Goal: Task Accomplishment & Management: Complete application form

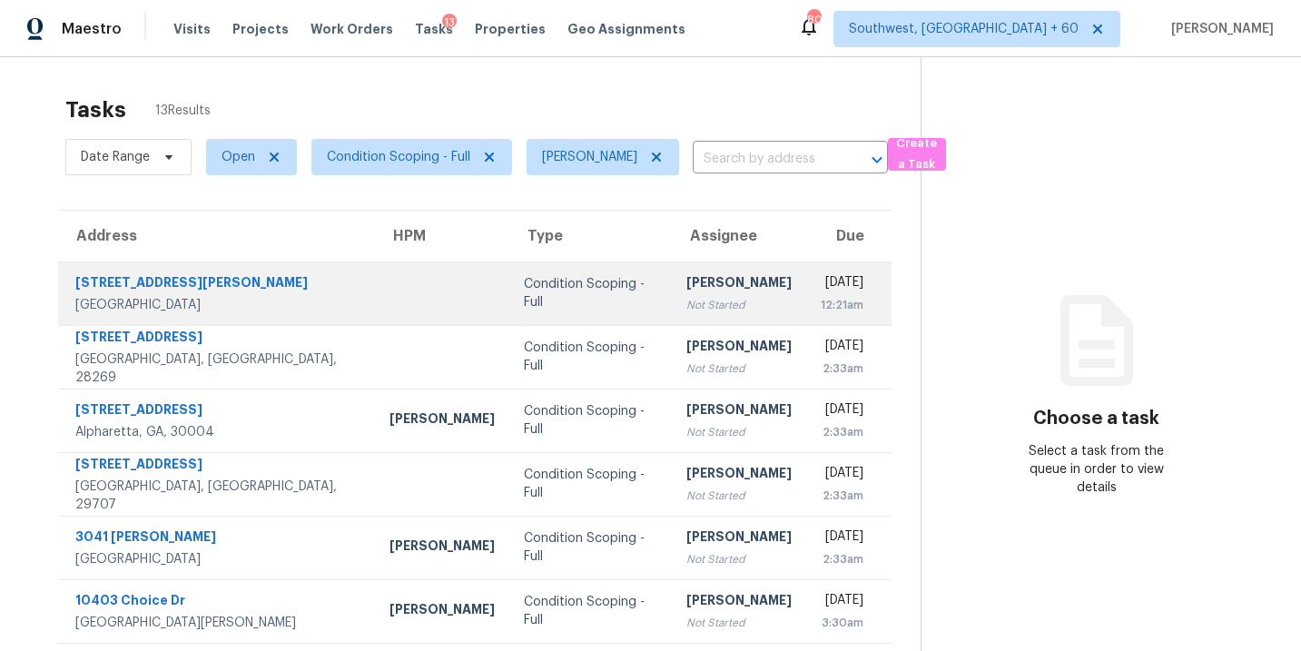
click at [672, 297] on td "[PERSON_NAME] Not Started" at bounding box center [739, 294] width 134 height 64
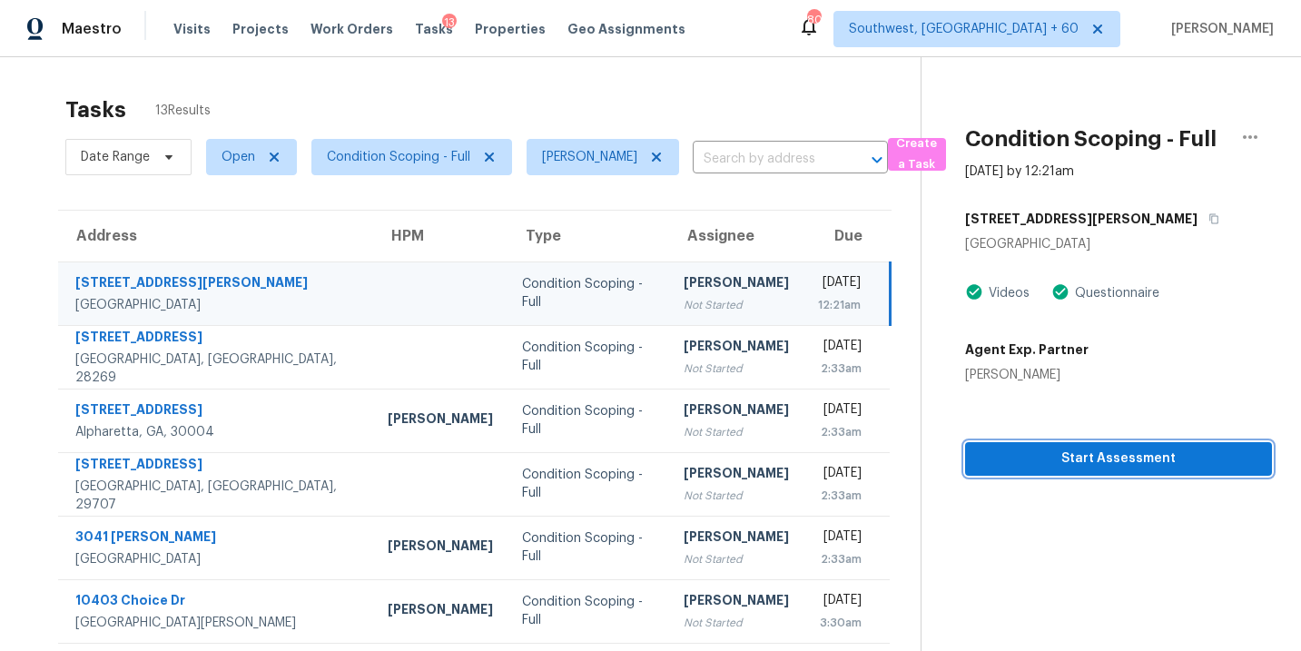
click at [1059, 455] on span "Start Assessment" at bounding box center [1119, 459] width 278 height 23
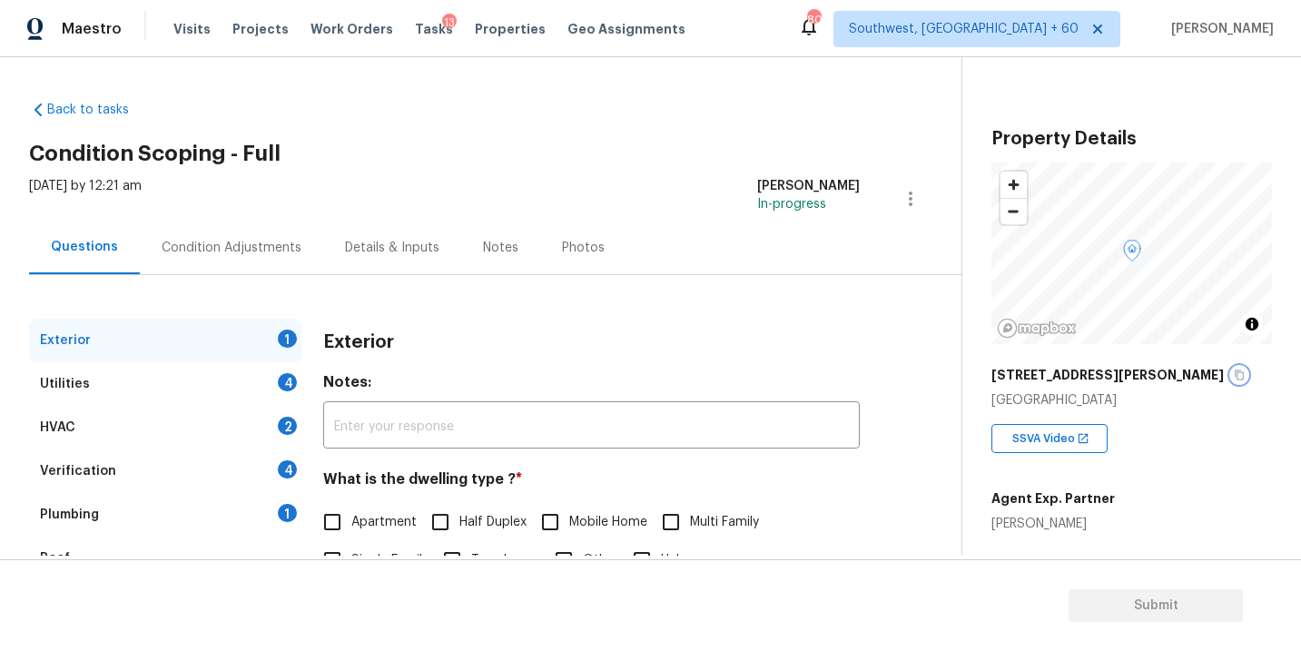
click at [1234, 370] on icon "button" at bounding box center [1239, 375] width 11 height 11
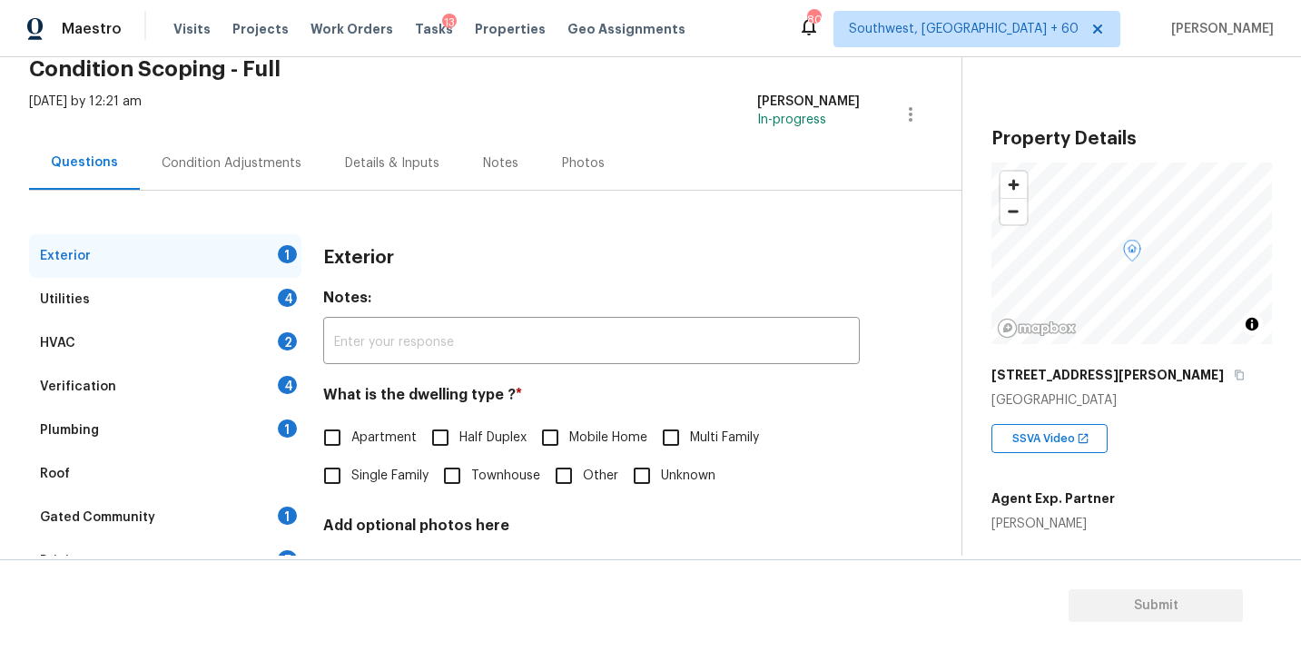
click at [393, 472] on span "Single Family" at bounding box center [389, 476] width 77 height 19
click at [351, 472] on input "Single Family" at bounding box center [332, 476] width 38 height 38
checkbox input "true"
click at [210, 285] on div "Utilities 4" at bounding box center [165, 300] width 272 height 44
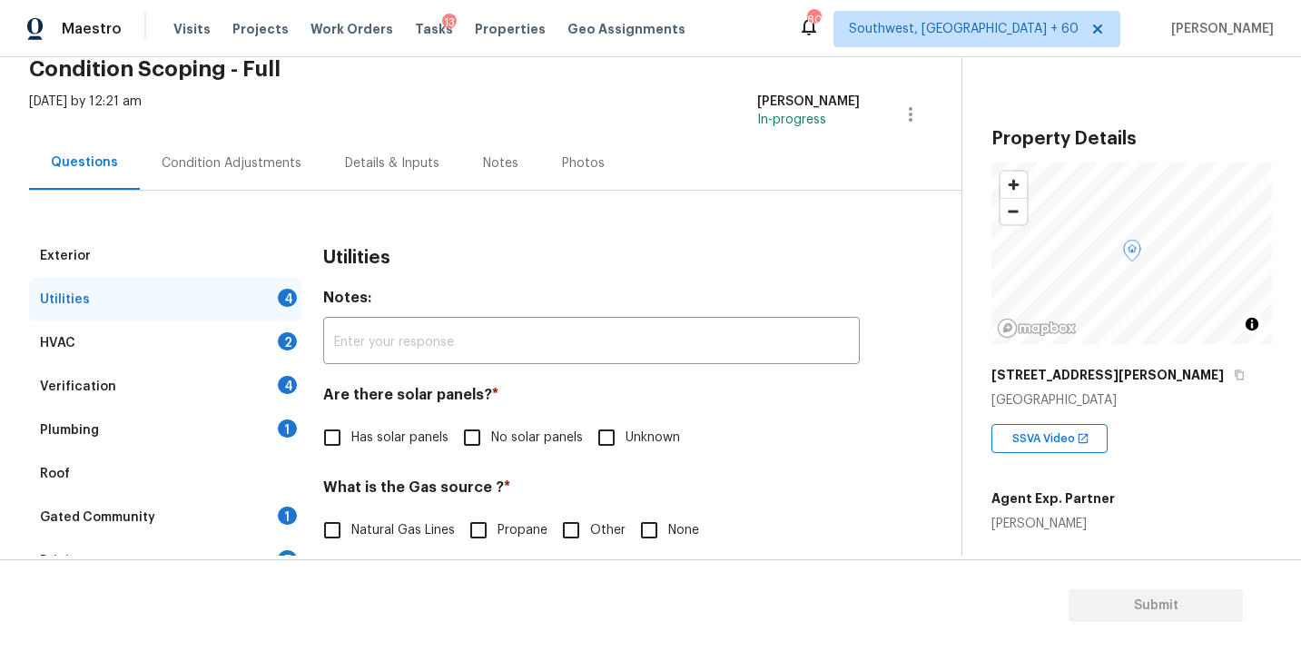
click at [517, 439] on span "No solar panels" at bounding box center [537, 438] width 92 height 19
click at [491, 439] on input "No solar panels" at bounding box center [472, 438] width 38 height 38
checkbox input "true"
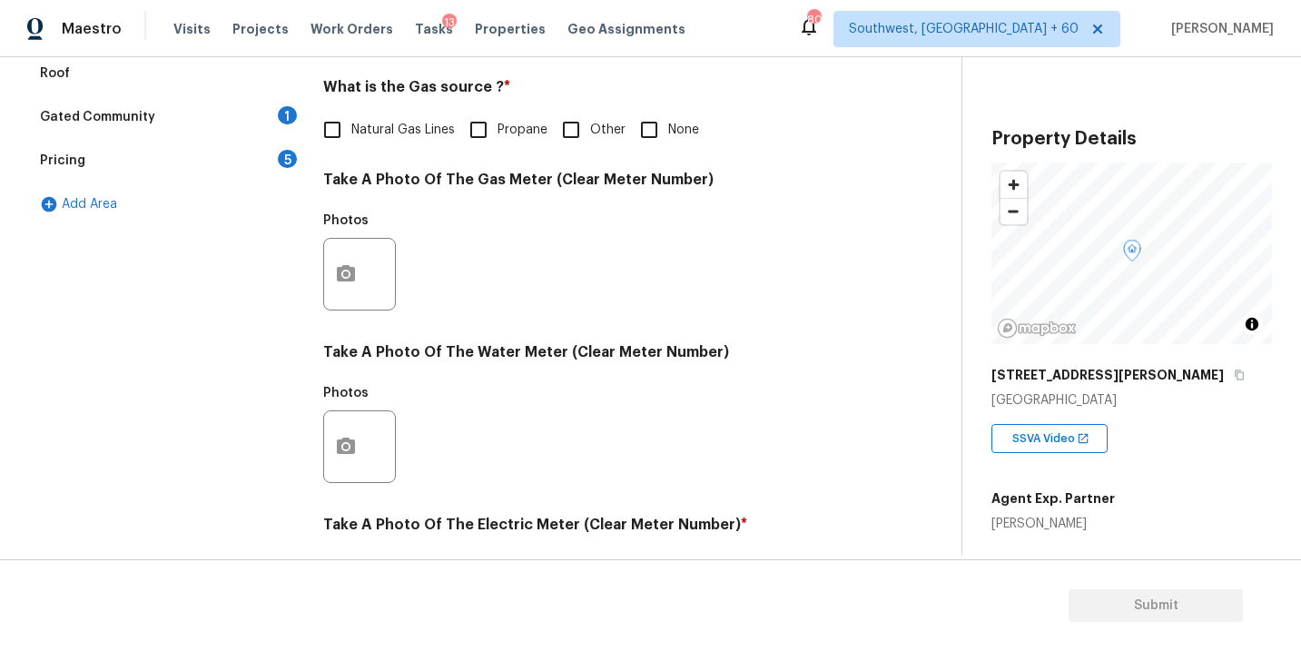
scroll to position [716, 0]
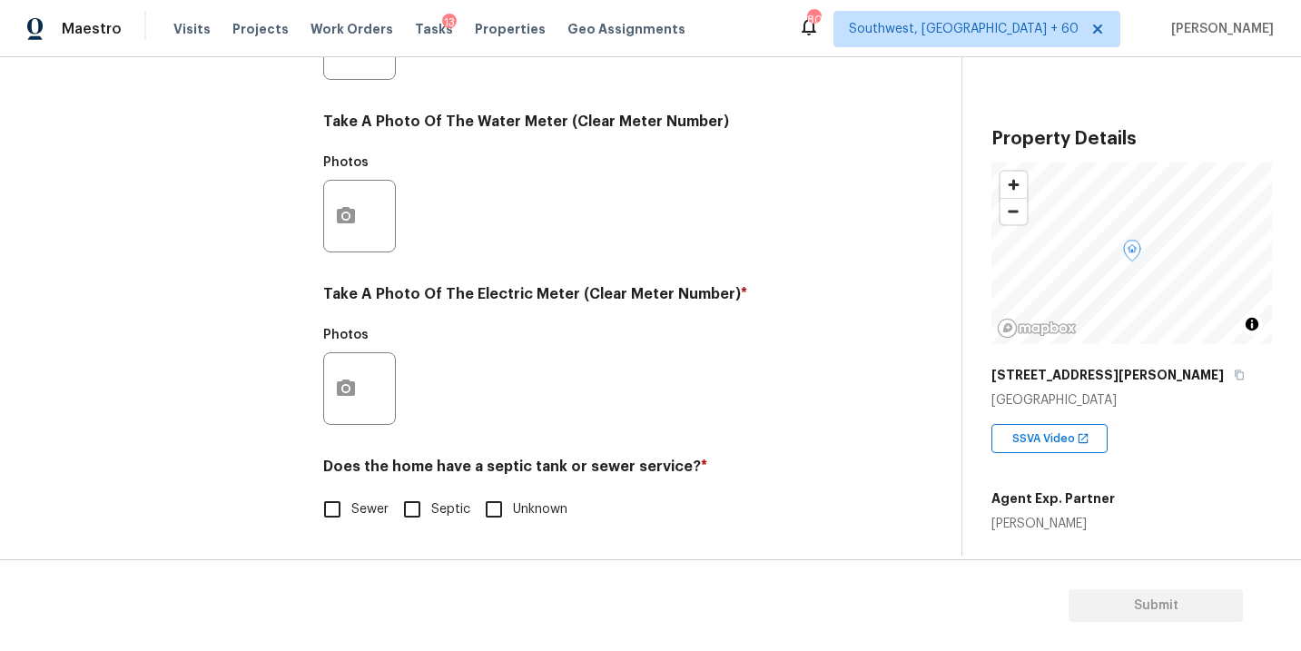
click at [362, 526] on label "Sewer" at bounding box center [350, 509] width 75 height 38
click at [351, 526] on input "Sewer" at bounding box center [332, 509] width 38 height 38
checkbox input "true"
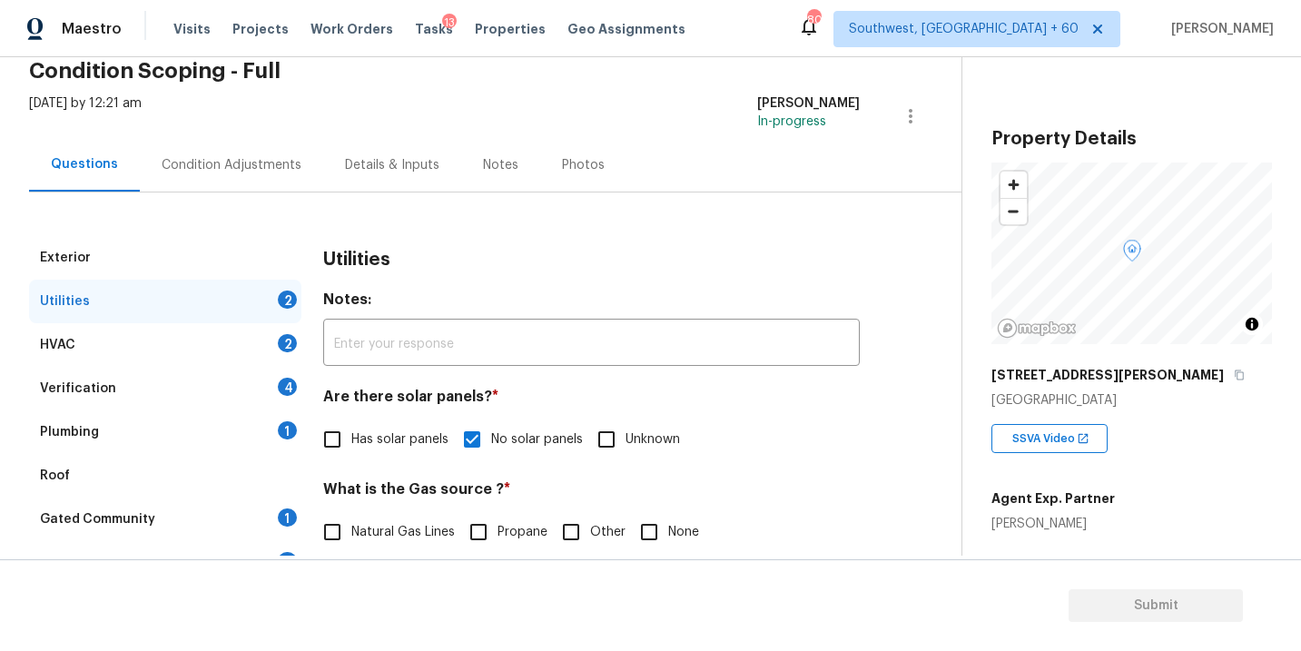
scroll to position [50, 0]
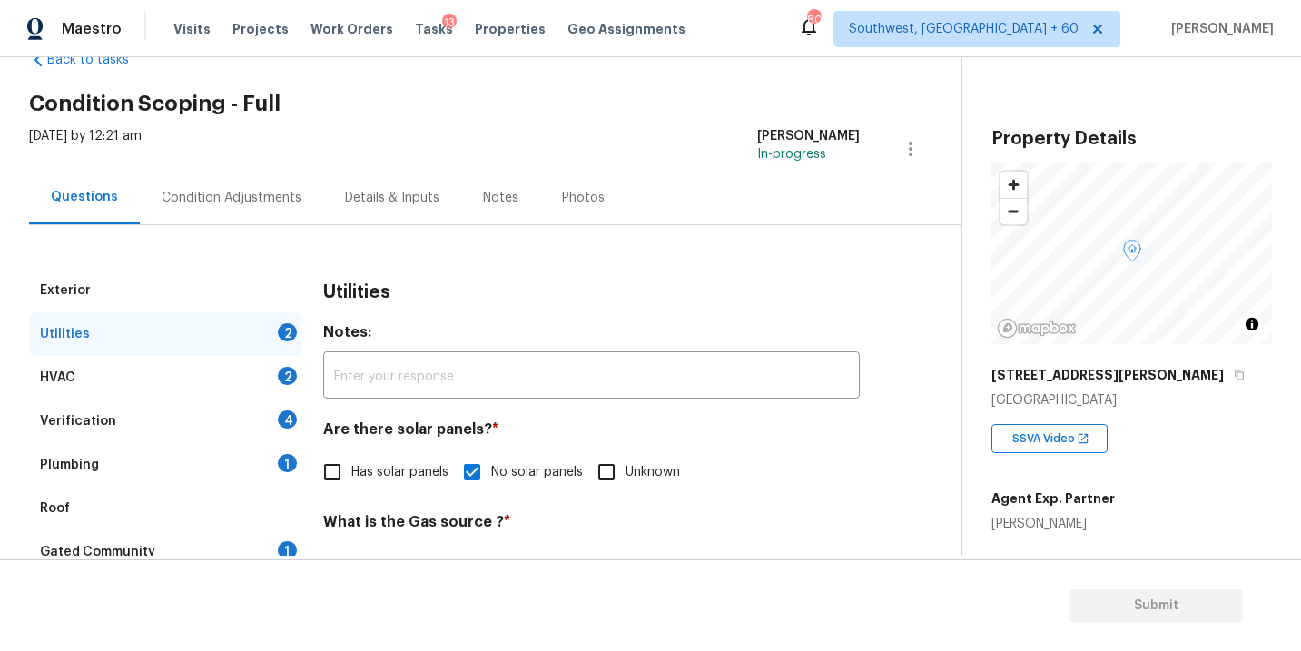
click at [199, 466] on div "Plumbing 1" at bounding box center [165, 465] width 272 height 44
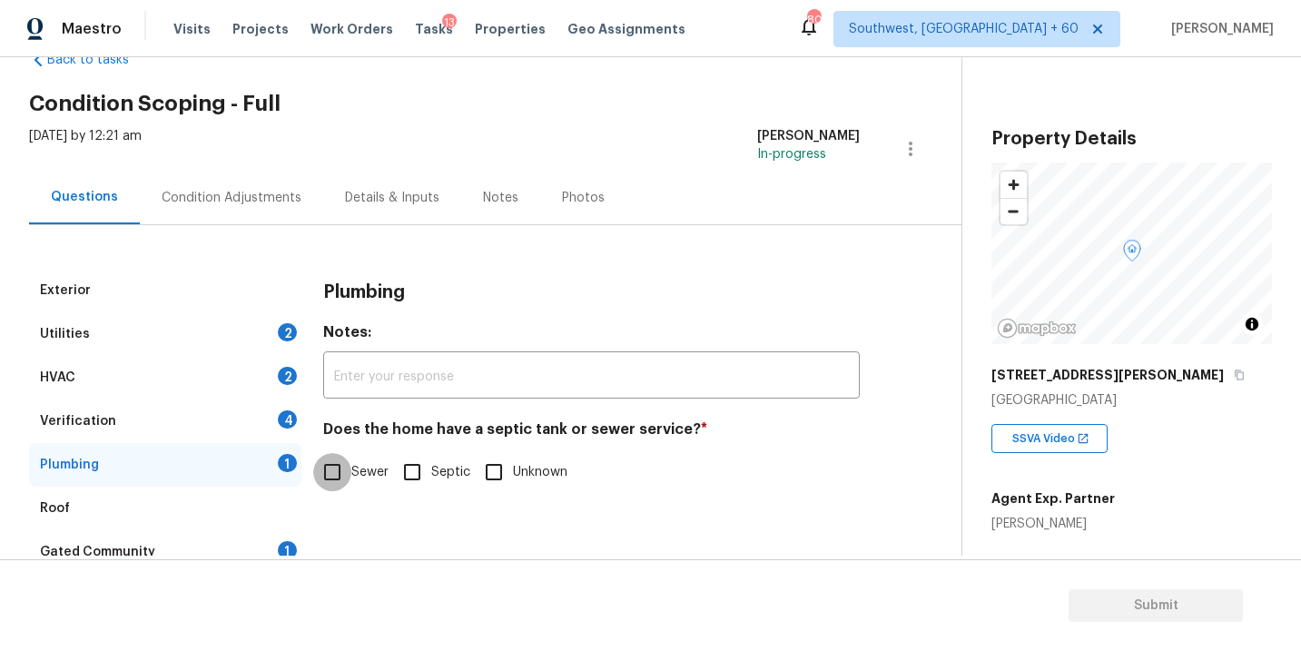
click at [346, 464] on input "Sewer" at bounding box center [332, 472] width 38 height 38
checkbox input "true"
click at [230, 544] on div "Gated Community 1" at bounding box center [165, 552] width 272 height 44
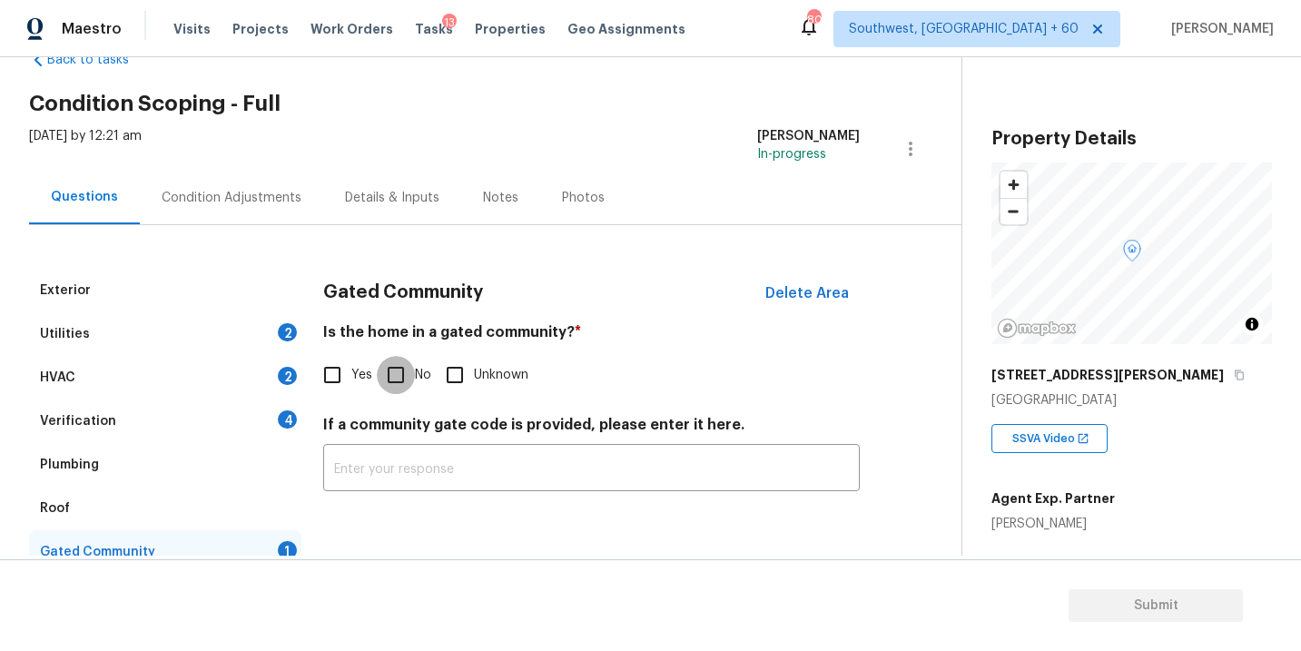
click at [408, 368] on input "No" at bounding box center [396, 375] width 38 height 38
checkbox input "true"
click at [272, 206] on div "Condition Adjustments" at bounding box center [231, 198] width 183 height 54
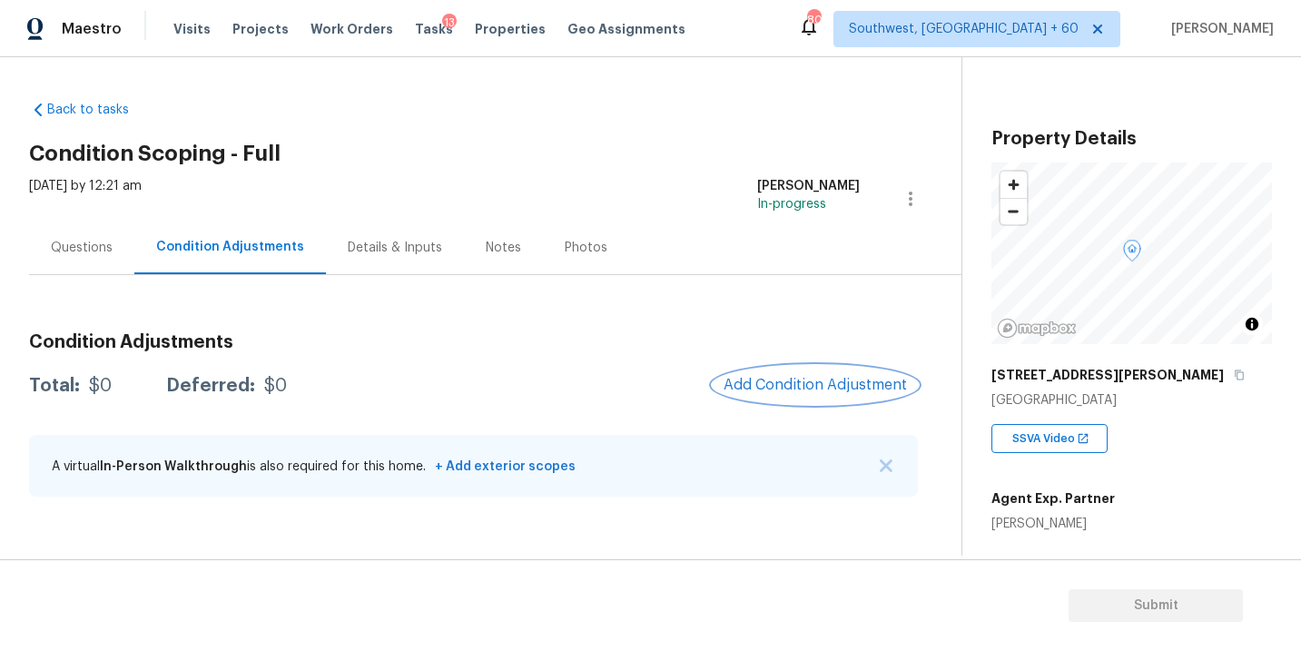
click at [781, 377] on span "Add Condition Adjustment" at bounding box center [815, 385] width 183 height 16
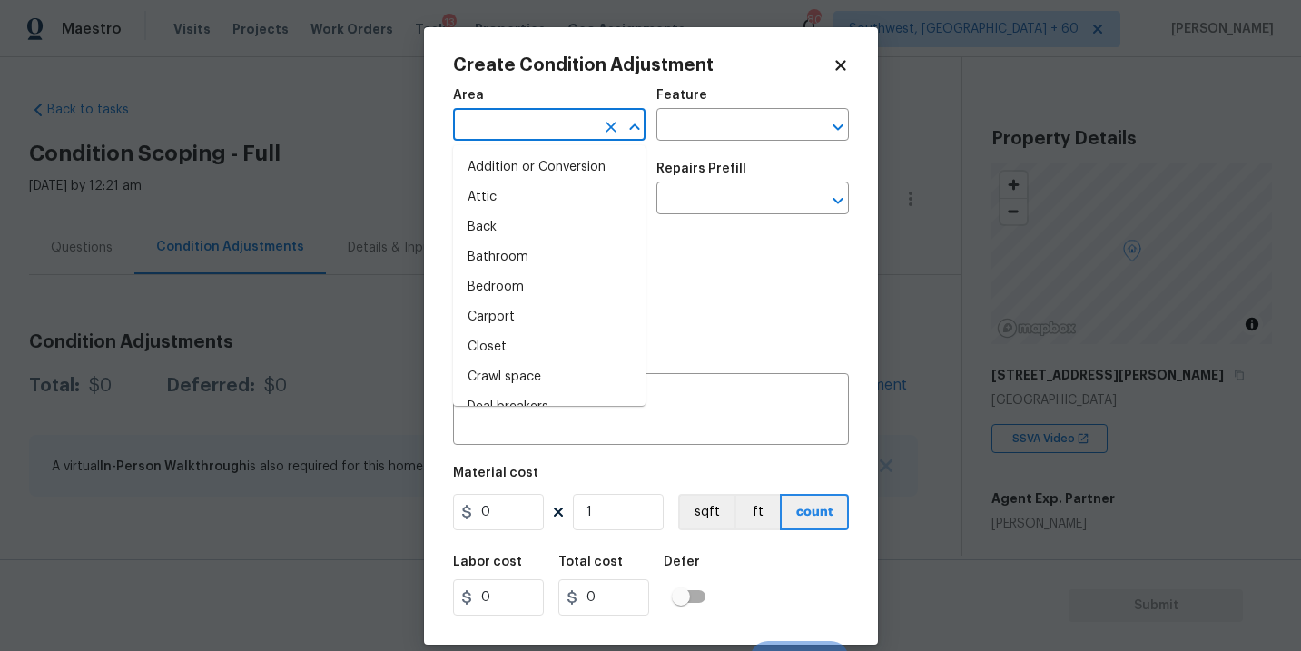
click at [489, 135] on input "text" at bounding box center [524, 127] width 142 height 28
type input "e"
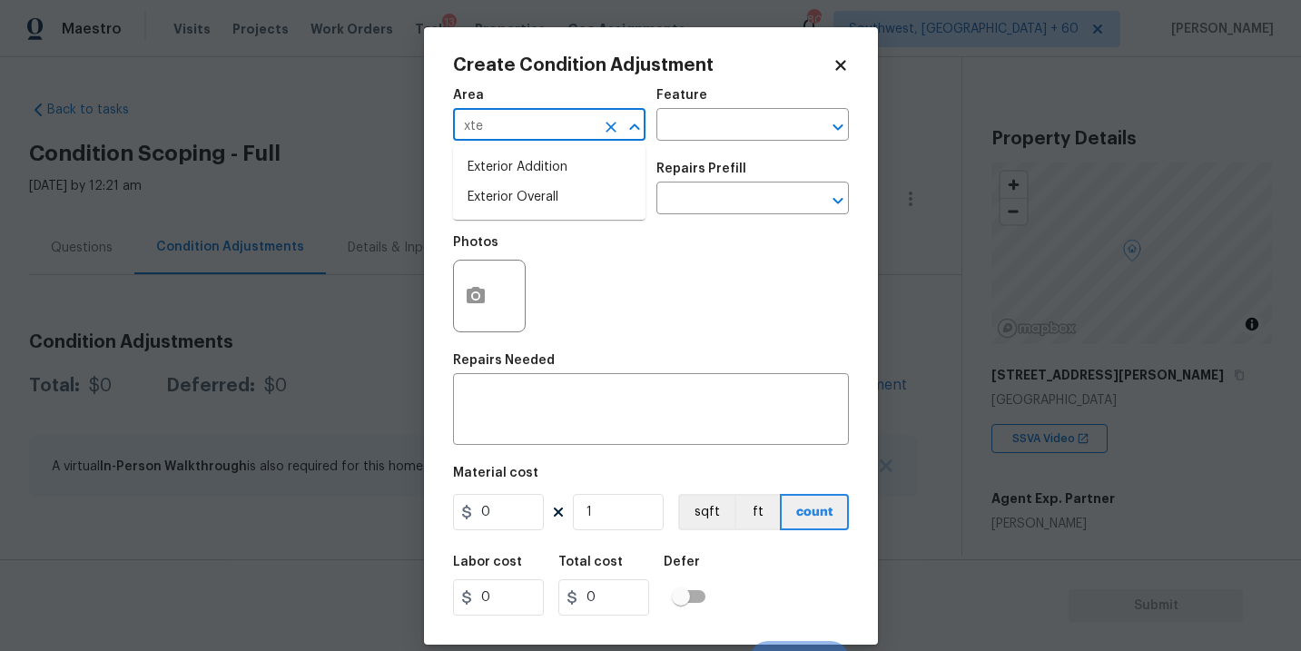
type input "xter"
click at [526, 207] on li "Exterior Overall" at bounding box center [549, 198] width 193 height 30
type input "Exterior Overall"
click at [707, 131] on input "text" at bounding box center [728, 127] width 142 height 28
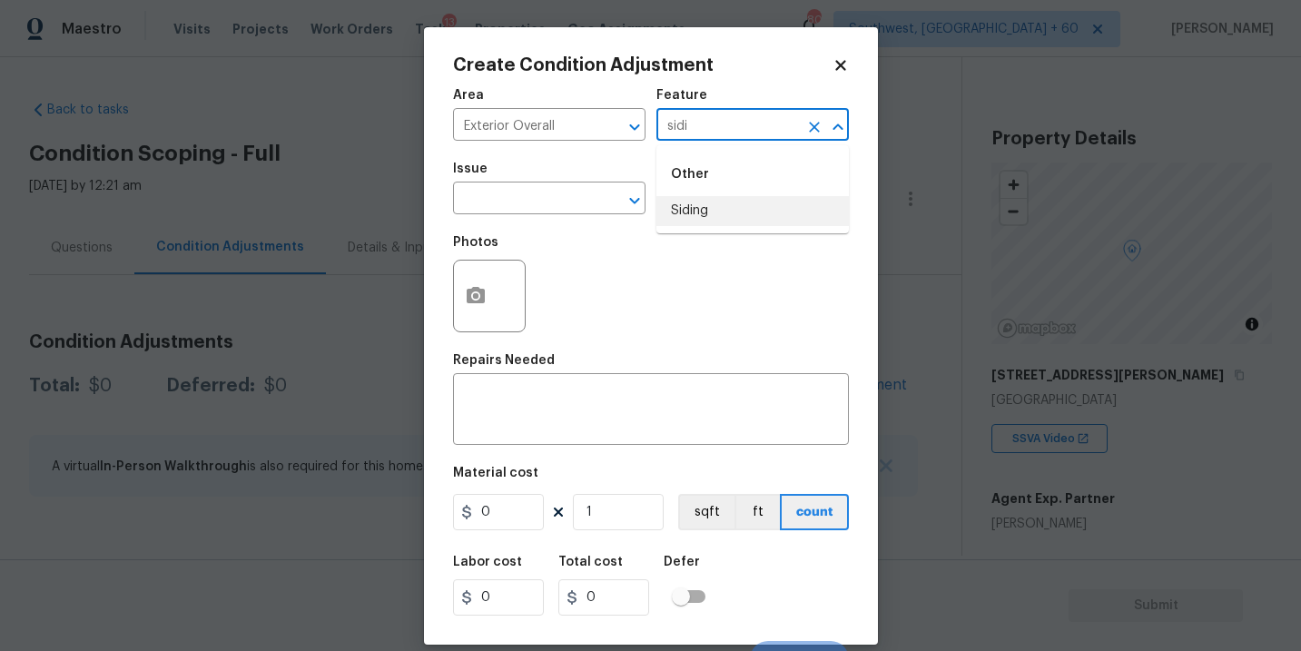
click at [717, 221] on li "Siding" at bounding box center [753, 211] width 193 height 30
type input "Siding"
click at [520, 202] on input "text" at bounding box center [524, 200] width 142 height 28
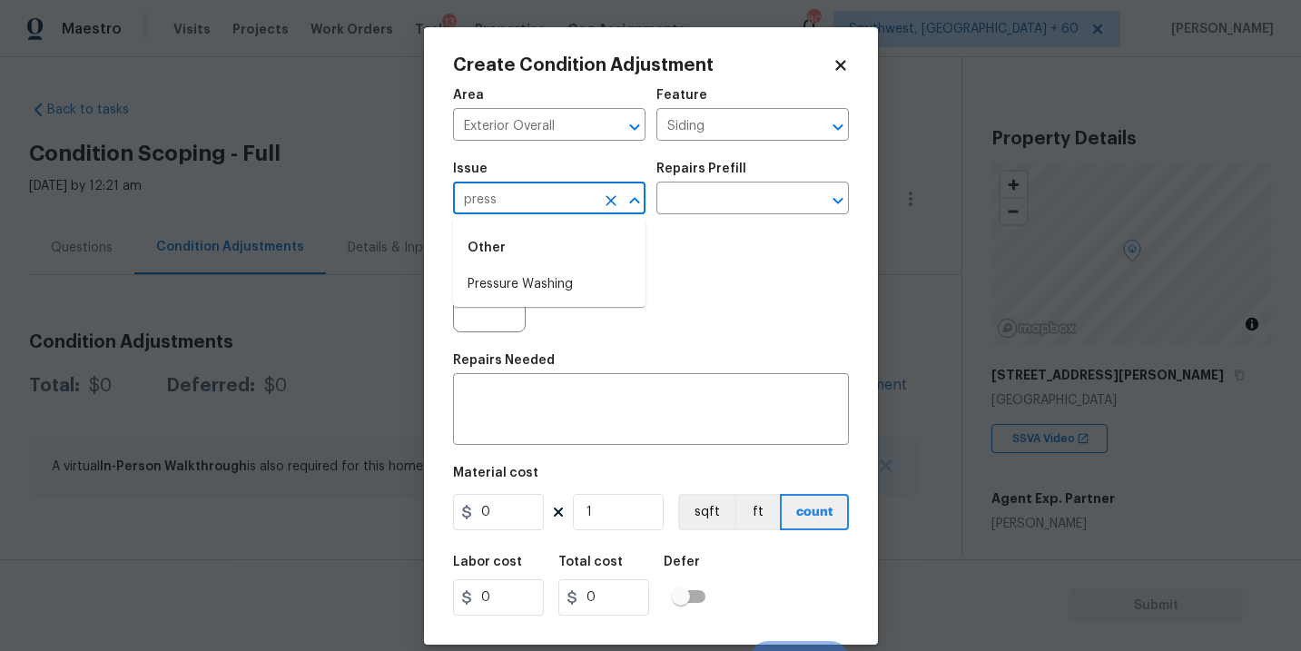
click at [537, 273] on li "Pressure Washing" at bounding box center [549, 285] width 193 height 30
type input "Pressure Washing"
click at [697, 221] on div "Issue Pressure Washing ​ Repairs Prefill ​" at bounding box center [651, 189] width 396 height 74
click at [726, 201] on input "text" at bounding box center [728, 200] width 142 height 28
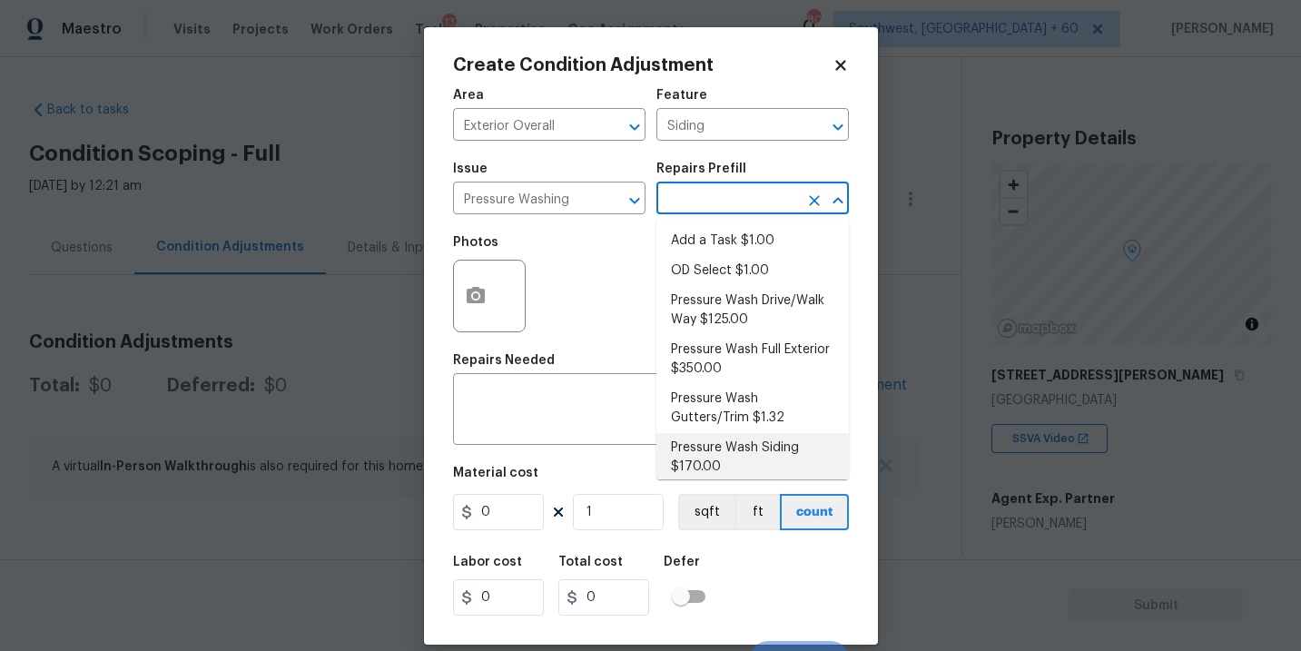
click at [717, 451] on li "Pressure Wash Siding $170.00" at bounding box center [753, 457] width 193 height 49
type textarea "Protect areas as needed for pressure washing. Pressure wash the siding on the h…"
type input "170"
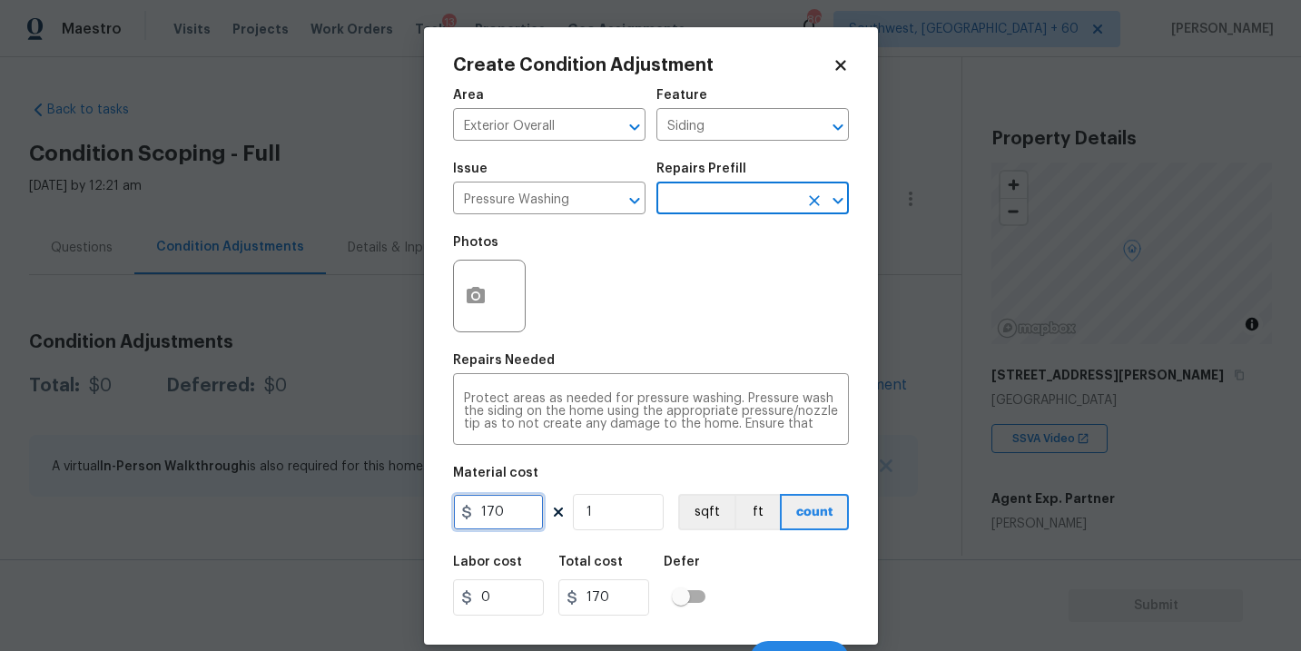
drag, startPoint x: 516, startPoint y: 513, endPoint x: 394, endPoint y: 513, distance: 121.7
click at [394, 513] on div "Create Condition Adjustment Area Exterior Overall ​ Feature Siding ​ Issue Pres…" at bounding box center [650, 325] width 1301 height 651
type input "200"
click at [484, 301] on icon "button" at bounding box center [476, 296] width 22 height 22
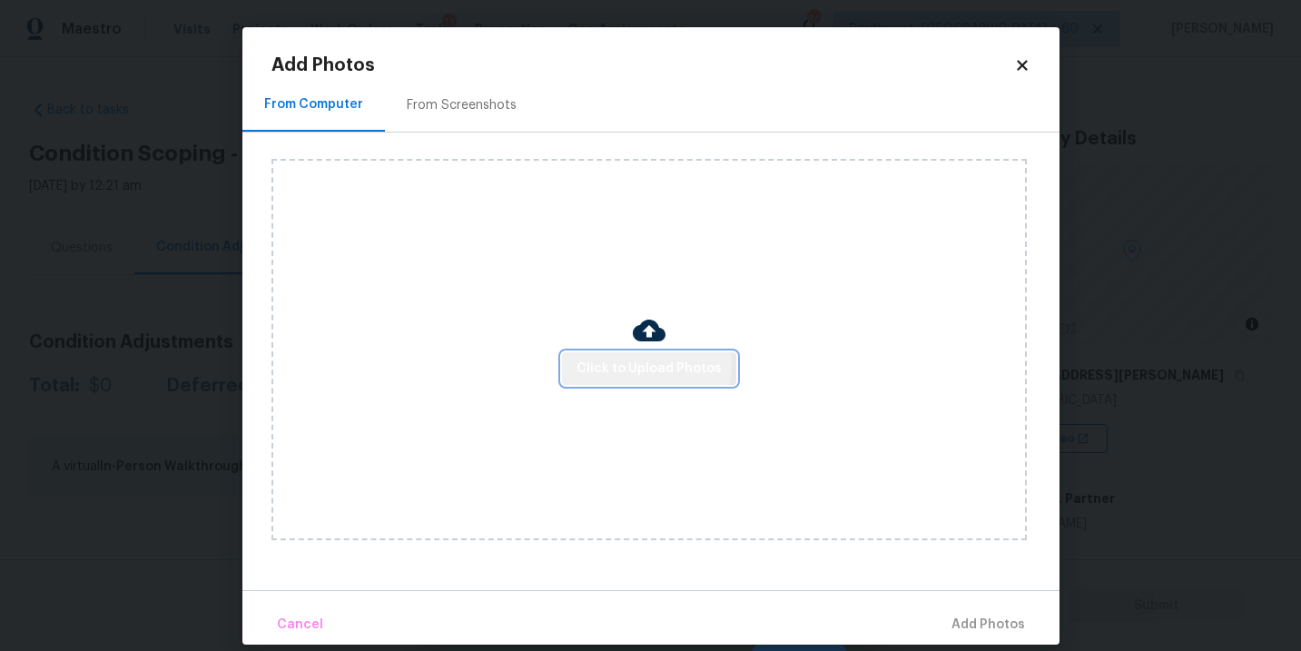
click at [618, 362] on span "Click to Upload Photos" at bounding box center [649, 369] width 145 height 23
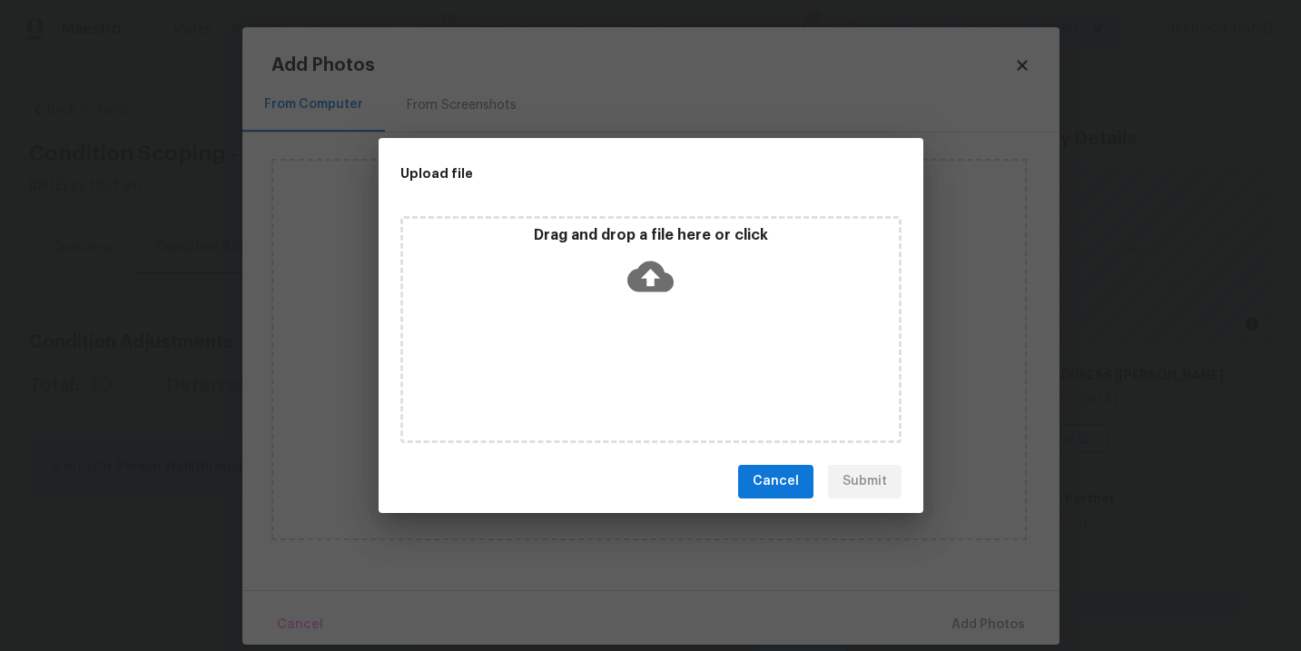
click at [644, 315] on div "Drag and drop a file here or click" at bounding box center [650, 329] width 501 height 227
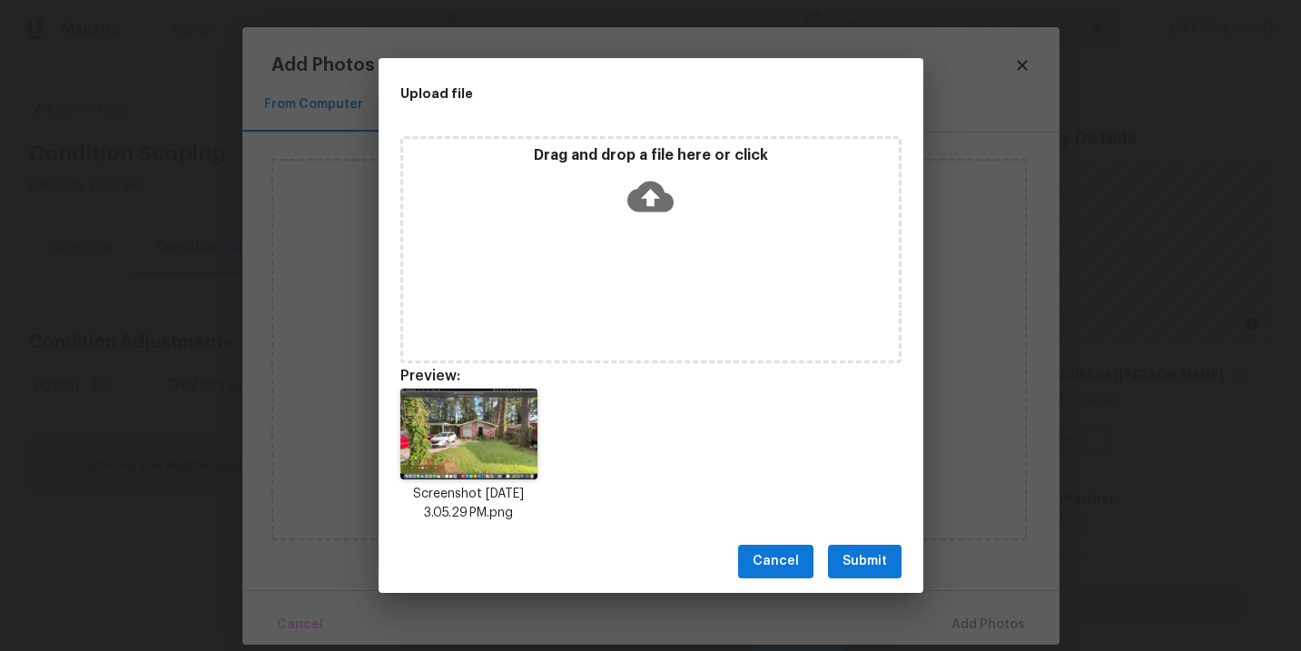
click at [866, 545] on button "Submit" at bounding box center [865, 562] width 74 height 34
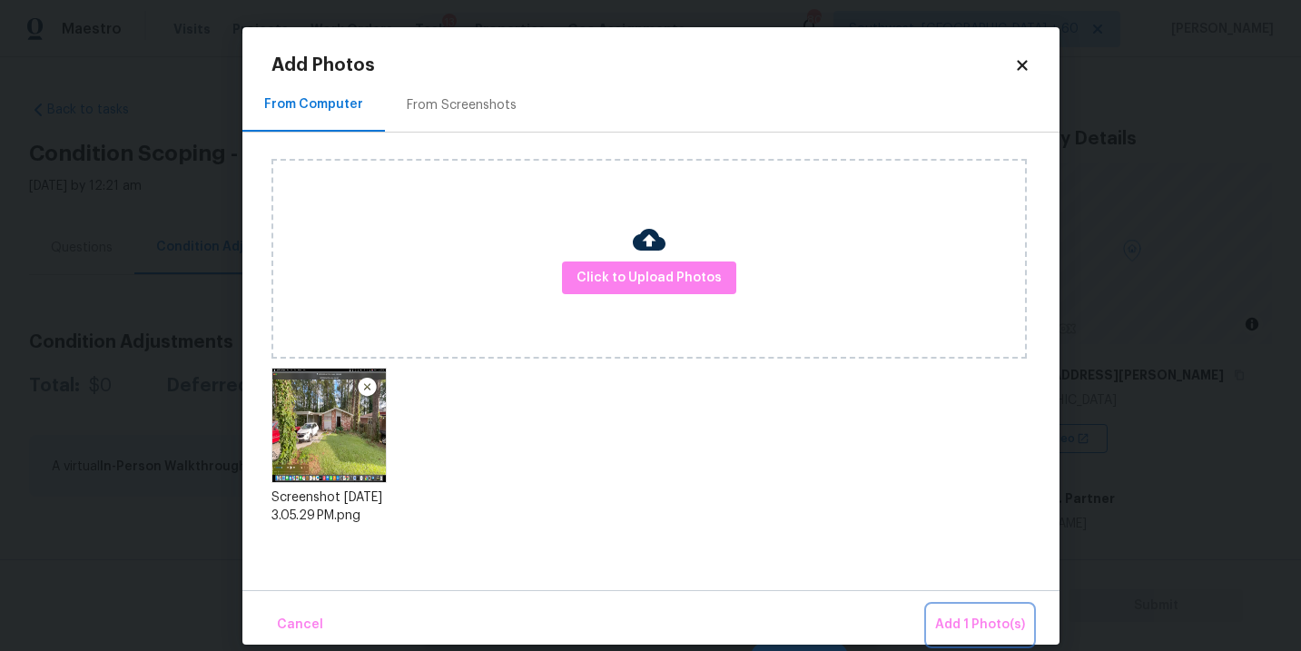
click at [964, 611] on button "Add 1 Photo(s)" at bounding box center [980, 625] width 104 height 39
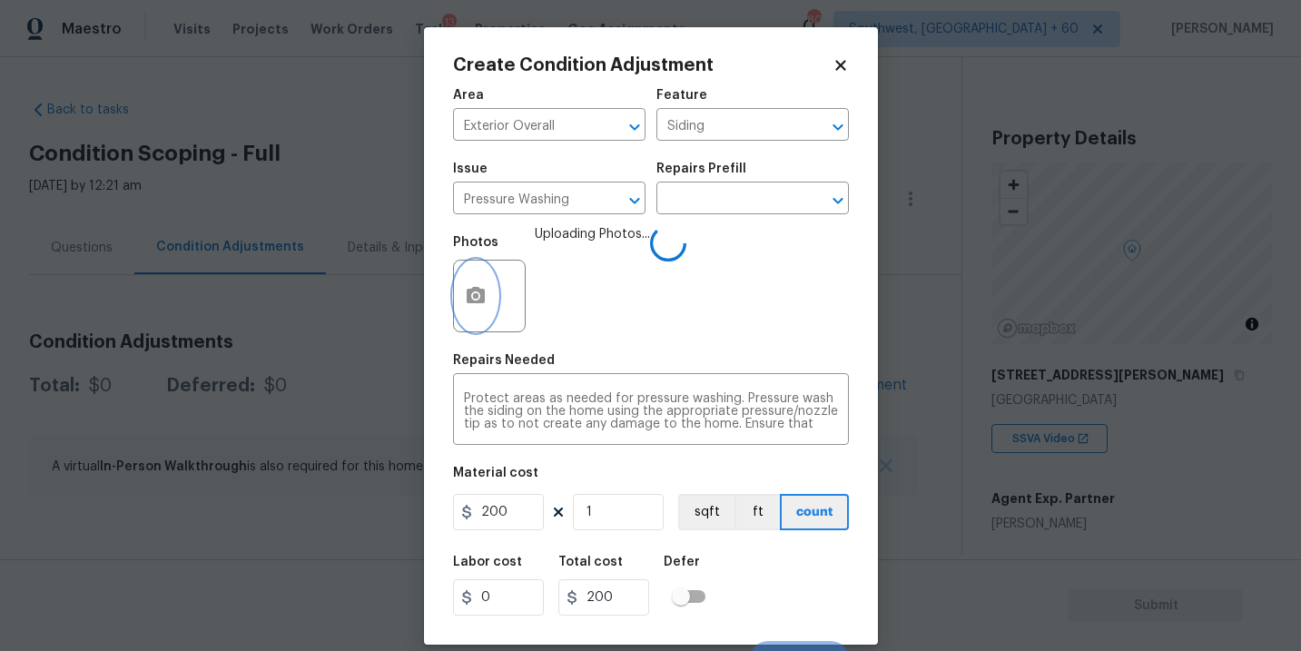
scroll to position [27, 0]
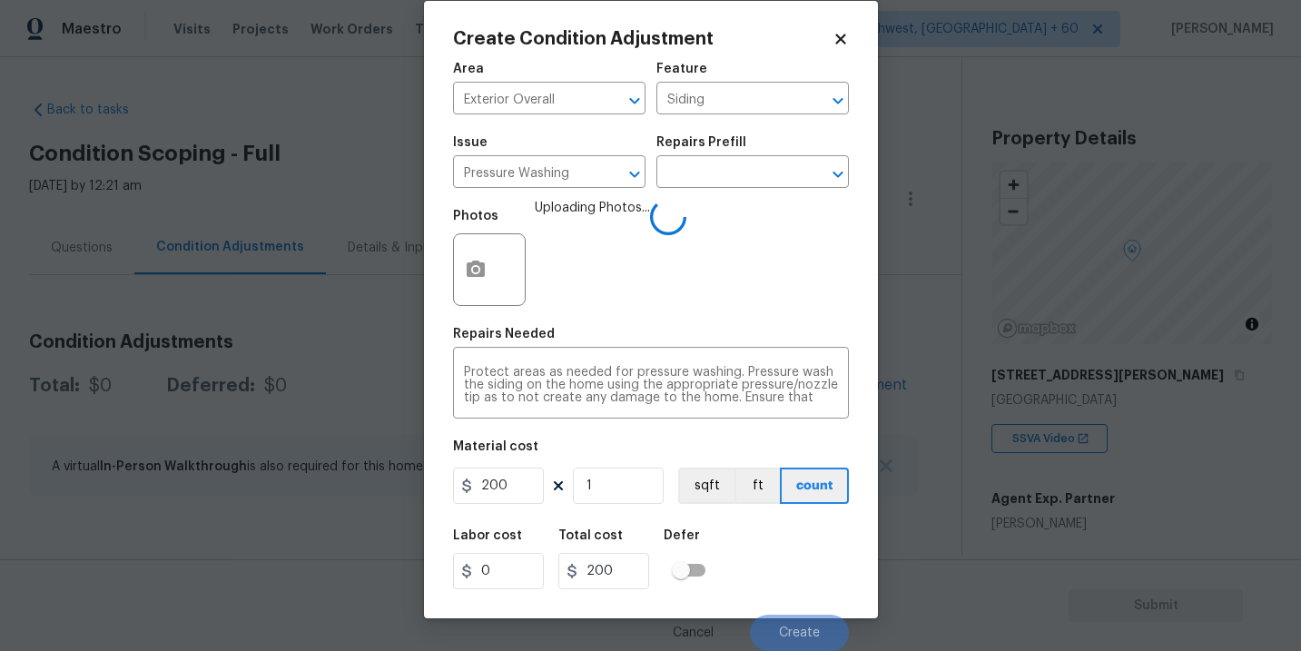
click at [793, 554] on div "Labor cost 0 Total cost 200 Defer" at bounding box center [651, 559] width 396 height 82
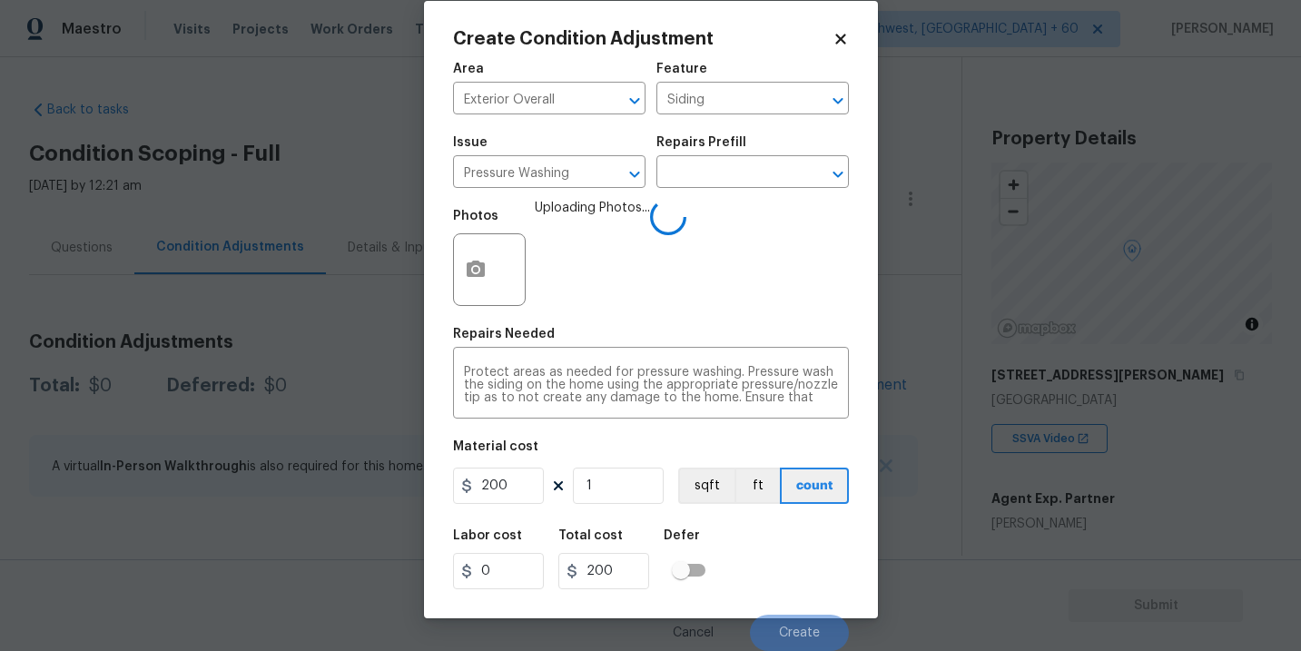
click at [793, 554] on div "Labor cost 0 Total cost 200 Defer" at bounding box center [651, 559] width 396 height 82
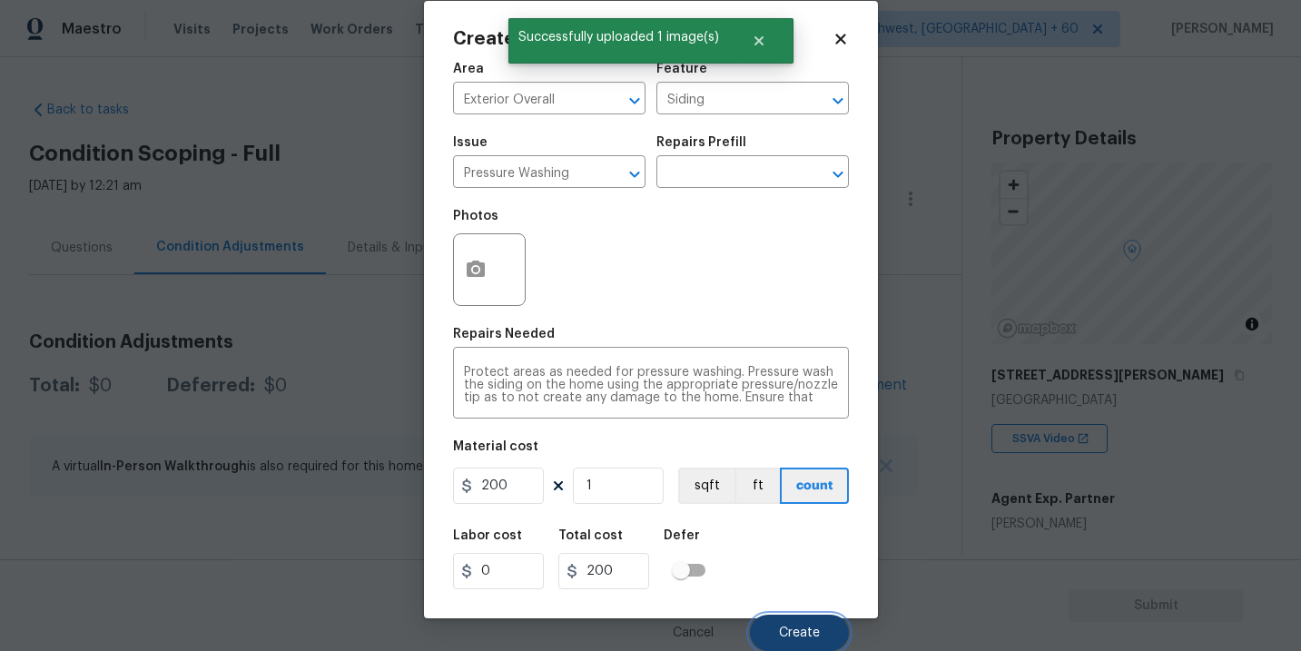
click at [798, 617] on button "Create" at bounding box center [799, 633] width 99 height 36
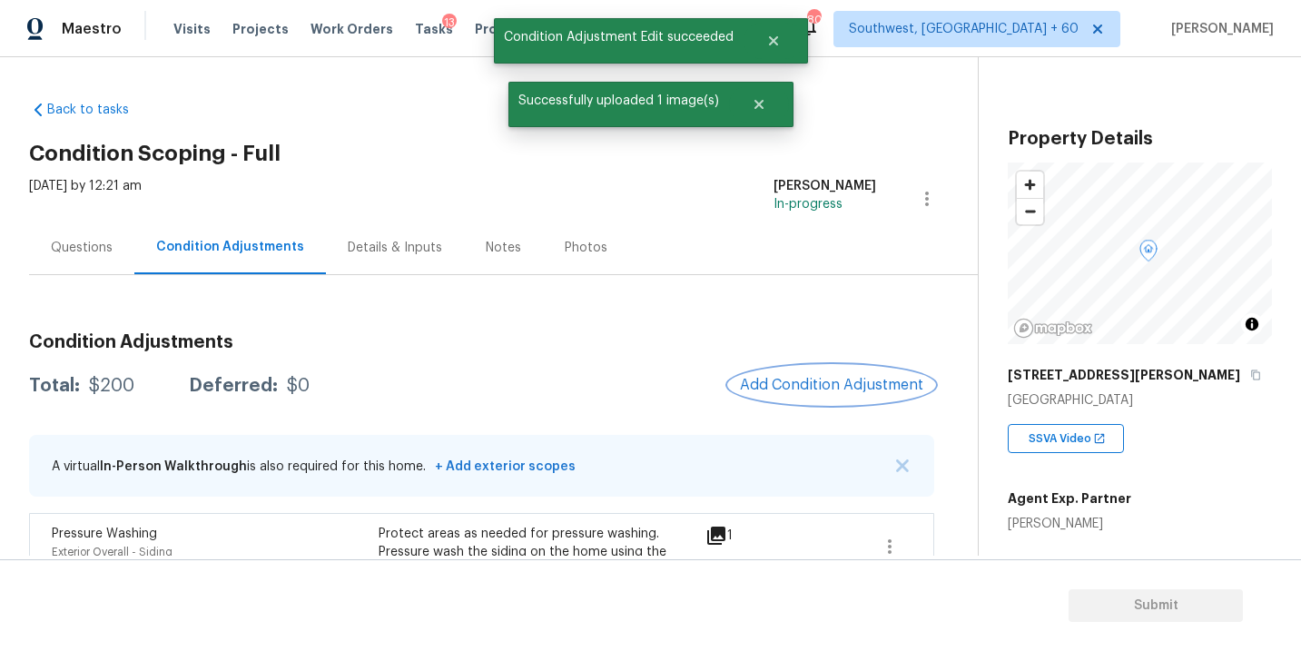
scroll to position [54, 0]
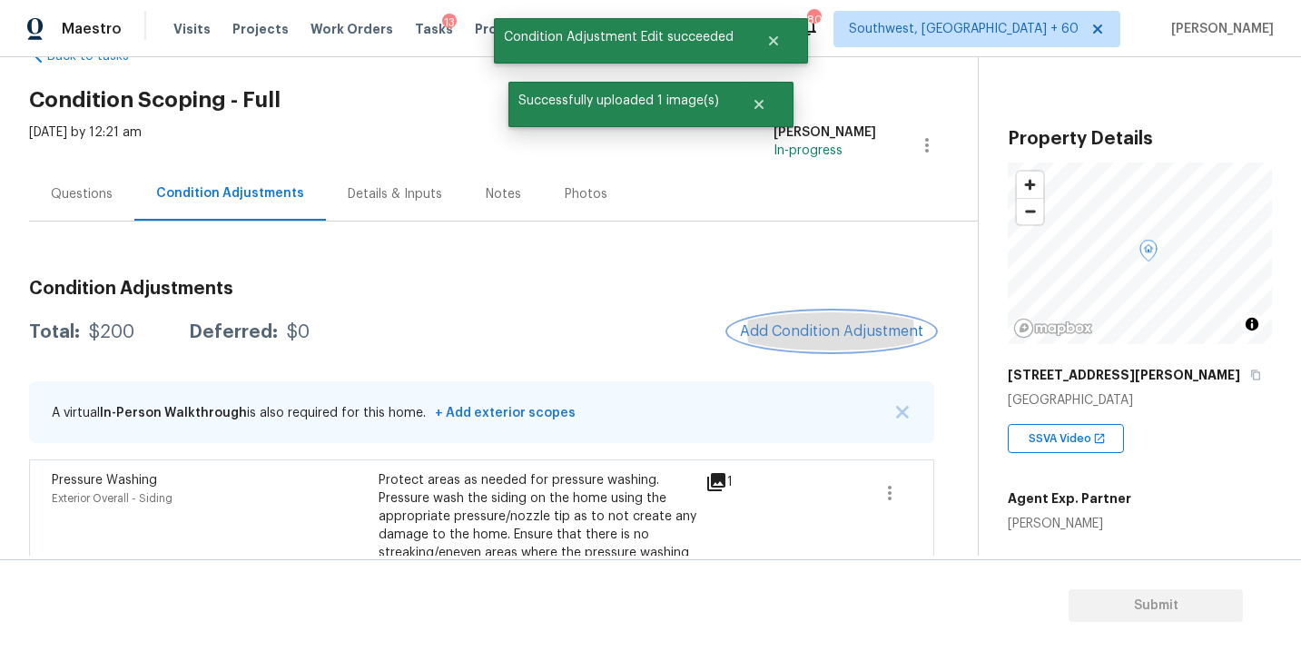
click at [797, 323] on span "Add Condition Adjustment" at bounding box center [831, 331] width 183 height 16
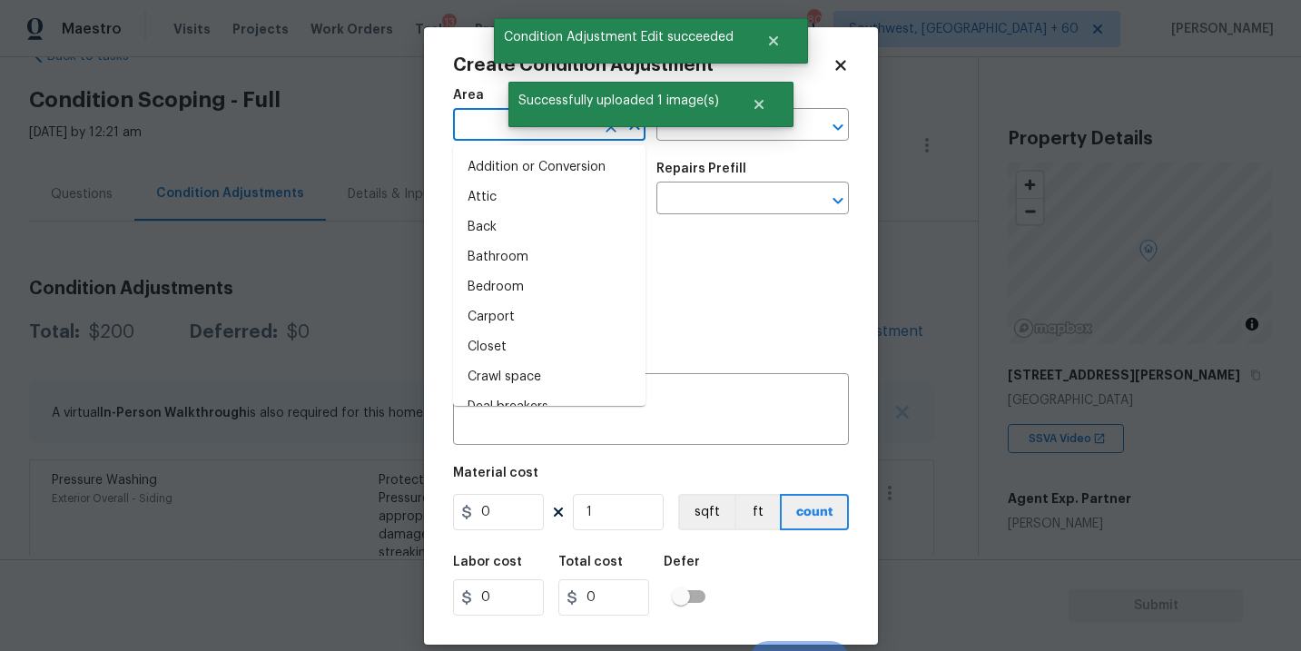
click at [490, 125] on input "text" at bounding box center [524, 127] width 142 height 28
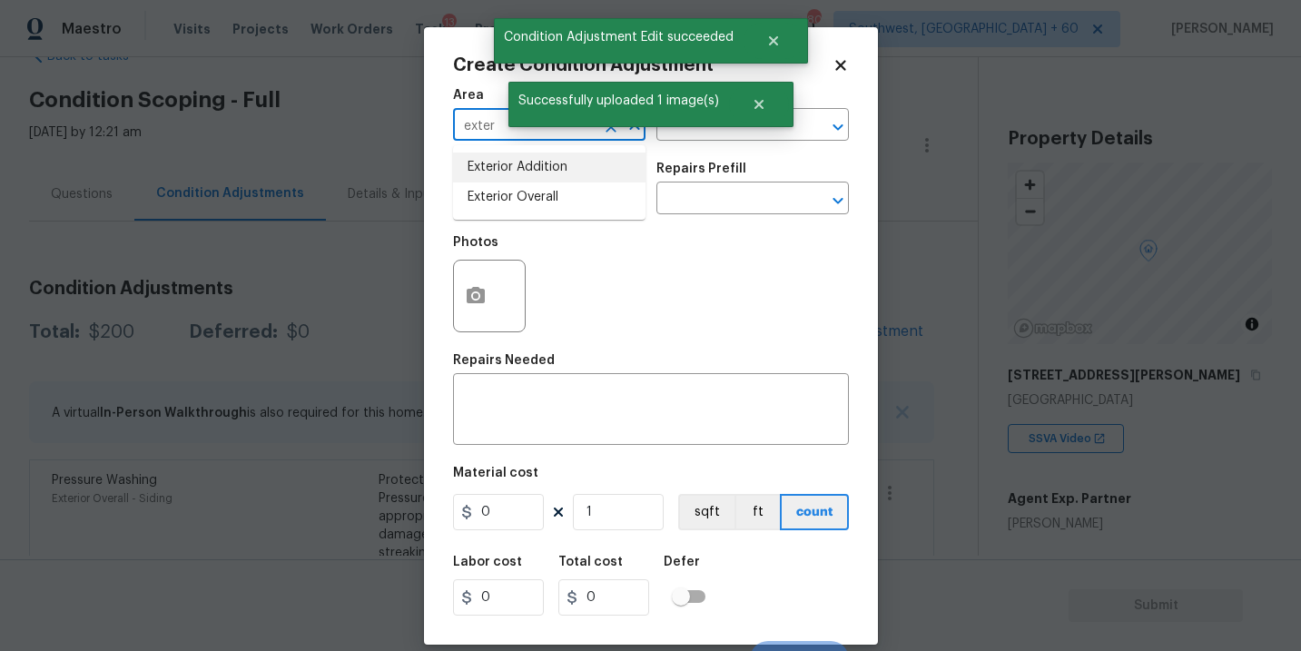
click at [514, 200] on li "Exterior Overall" at bounding box center [549, 198] width 193 height 30
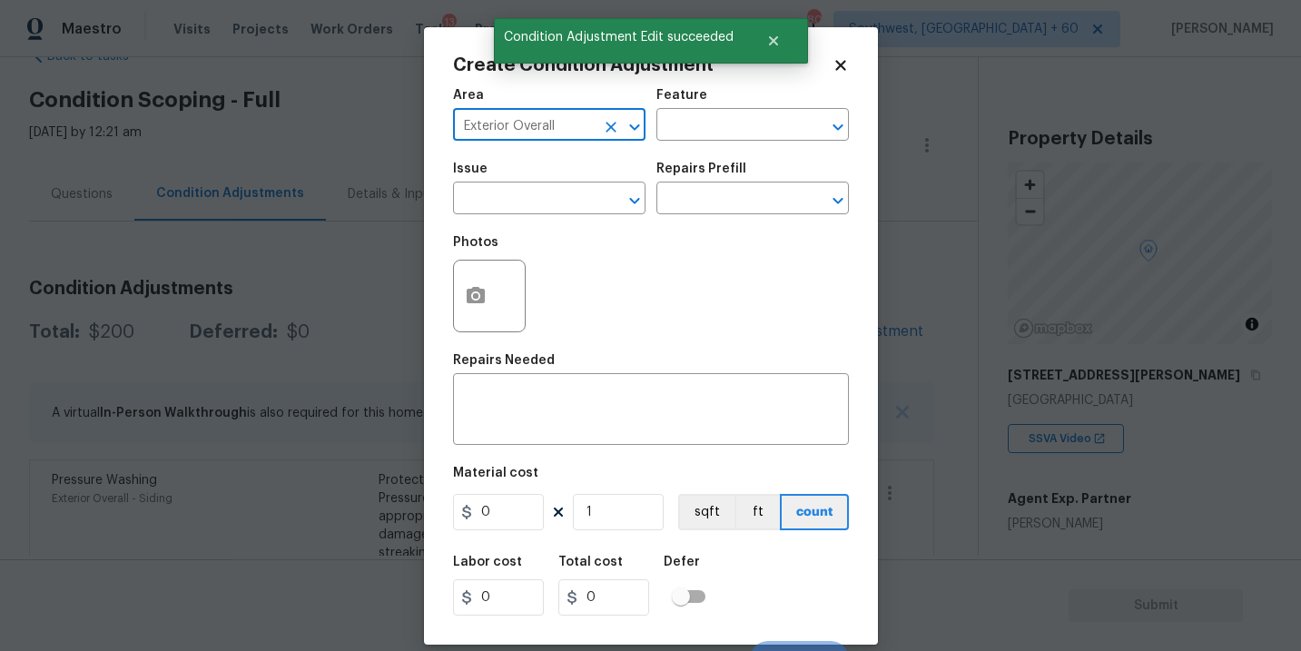
type input "Exterior Overall"
click at [695, 150] on div "Area Exterior Overall ​ Feature ​" at bounding box center [651, 115] width 396 height 74
click at [715, 133] on input "text" at bounding box center [728, 127] width 142 height 28
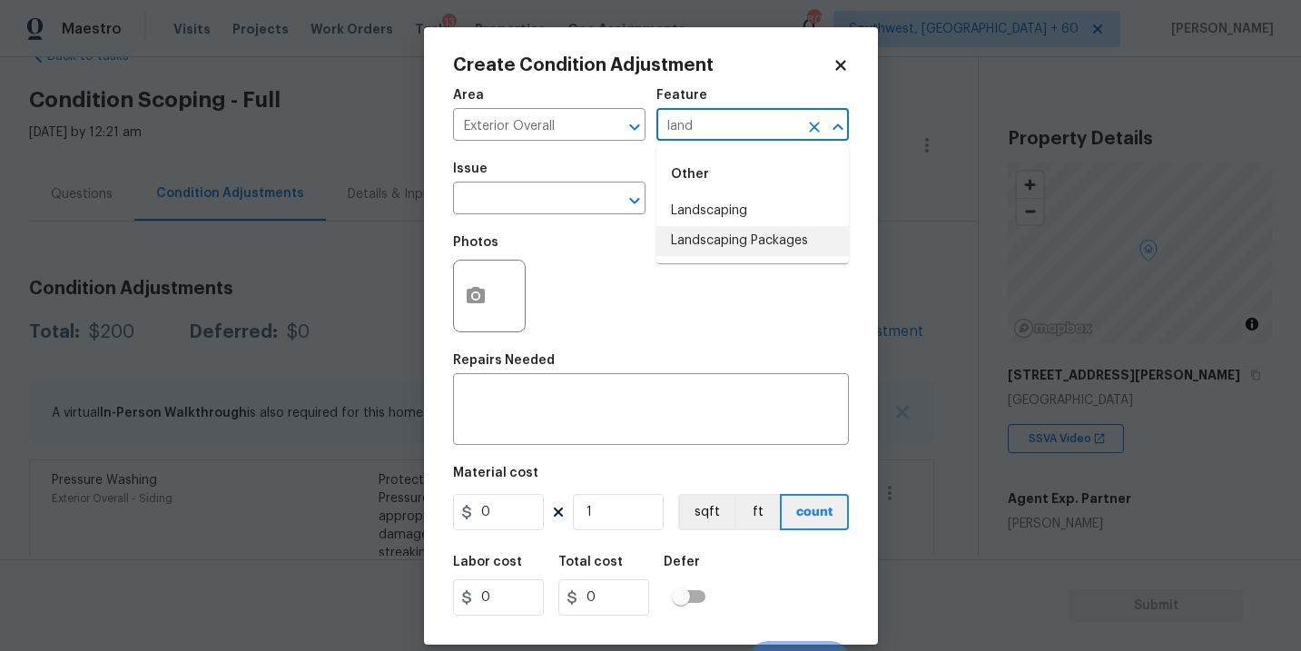
click at [726, 229] on li "Landscaping Packages" at bounding box center [753, 241] width 193 height 30
type input "Landscaping Packages"
click at [564, 210] on input "text" at bounding box center [524, 200] width 142 height 28
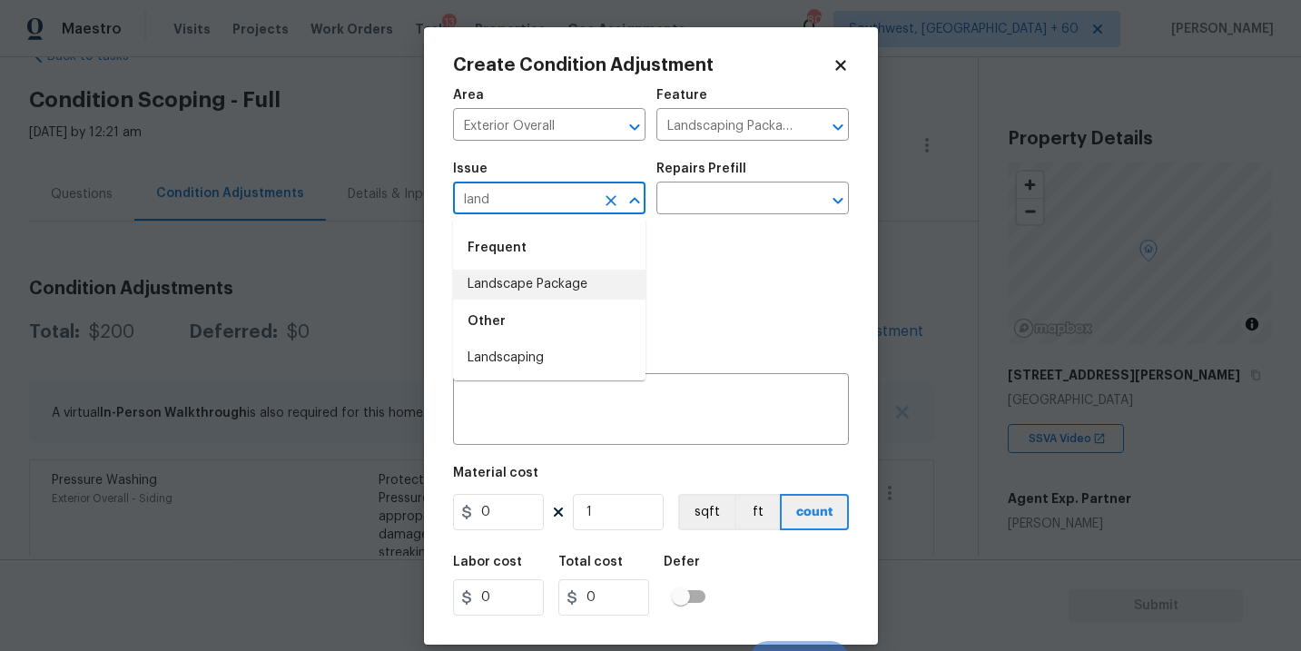
click at [593, 290] on li "Landscape Package" at bounding box center [549, 285] width 193 height 30
type input "Landscape Package"
click at [705, 217] on div "Issue Landscape Package ​ Repairs Prefill ​" at bounding box center [651, 189] width 396 height 74
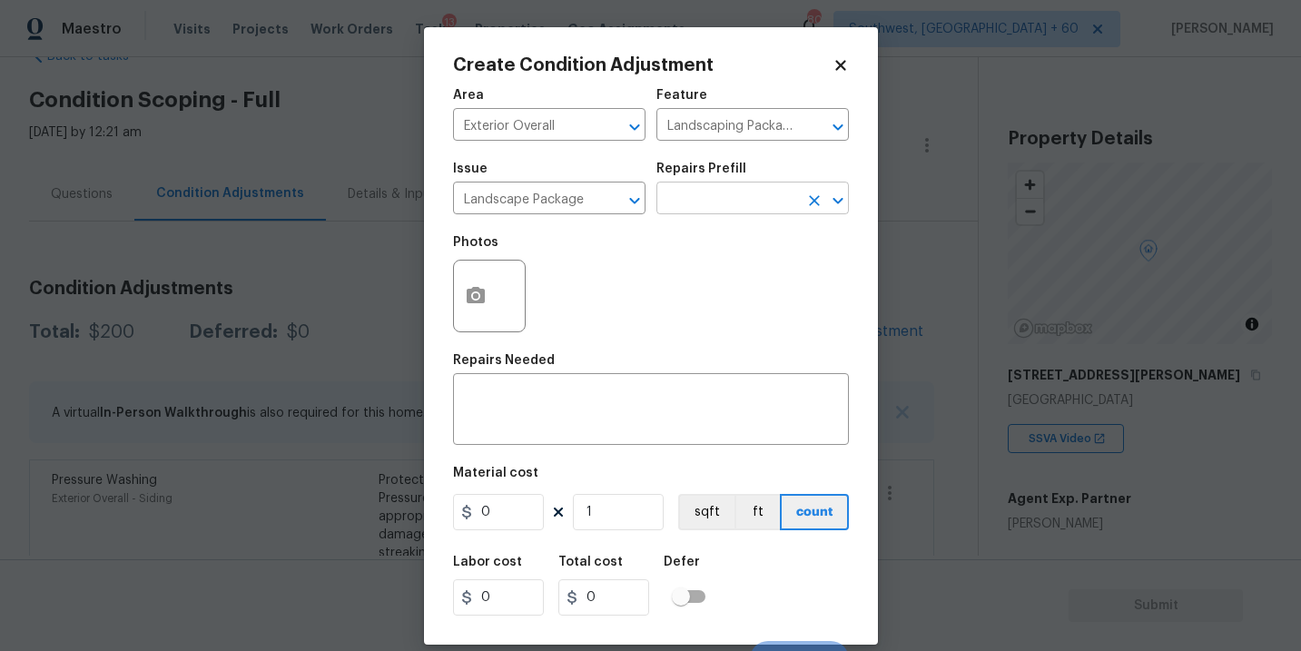
click at [726, 205] on input "text" at bounding box center [728, 200] width 142 height 28
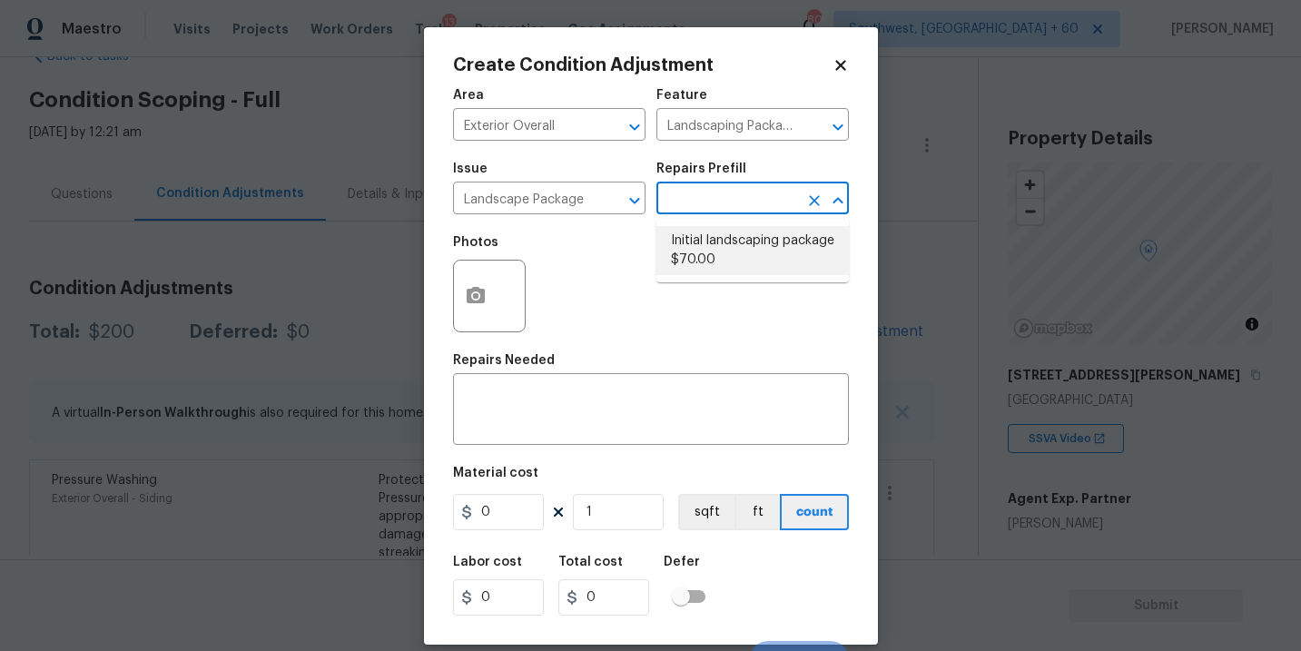
click at [725, 263] on li "Initial landscaping package $70.00" at bounding box center [753, 250] width 193 height 49
type input "Home Readiness Packages"
type textarea "Mowing of grass up to 6" in height. Mow, edge along driveways & sidewalks, trim…"
type input "70"
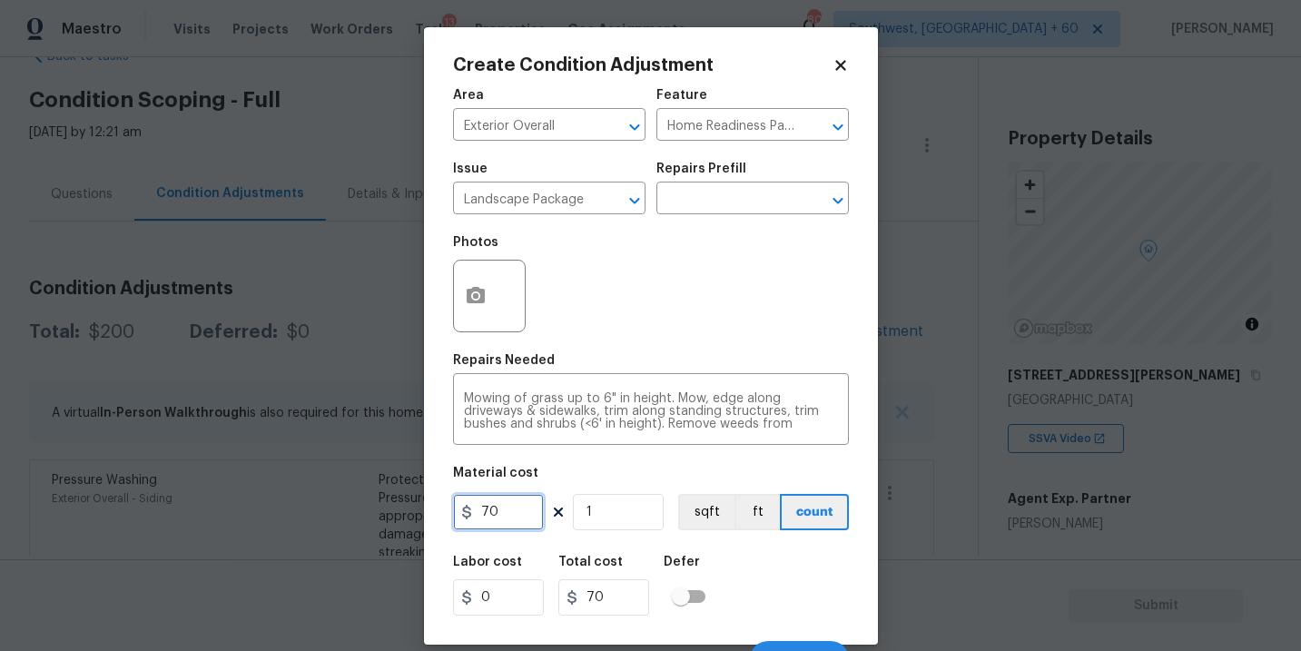
drag, startPoint x: 509, startPoint y: 511, endPoint x: 359, endPoint y: 509, distance: 150.7
click at [359, 509] on div "Create Condition Adjustment Area Exterior Overall ​ Feature Home Readiness Pack…" at bounding box center [650, 325] width 1301 height 651
type input "2000"
click at [472, 292] on icon "button" at bounding box center [476, 295] width 18 height 16
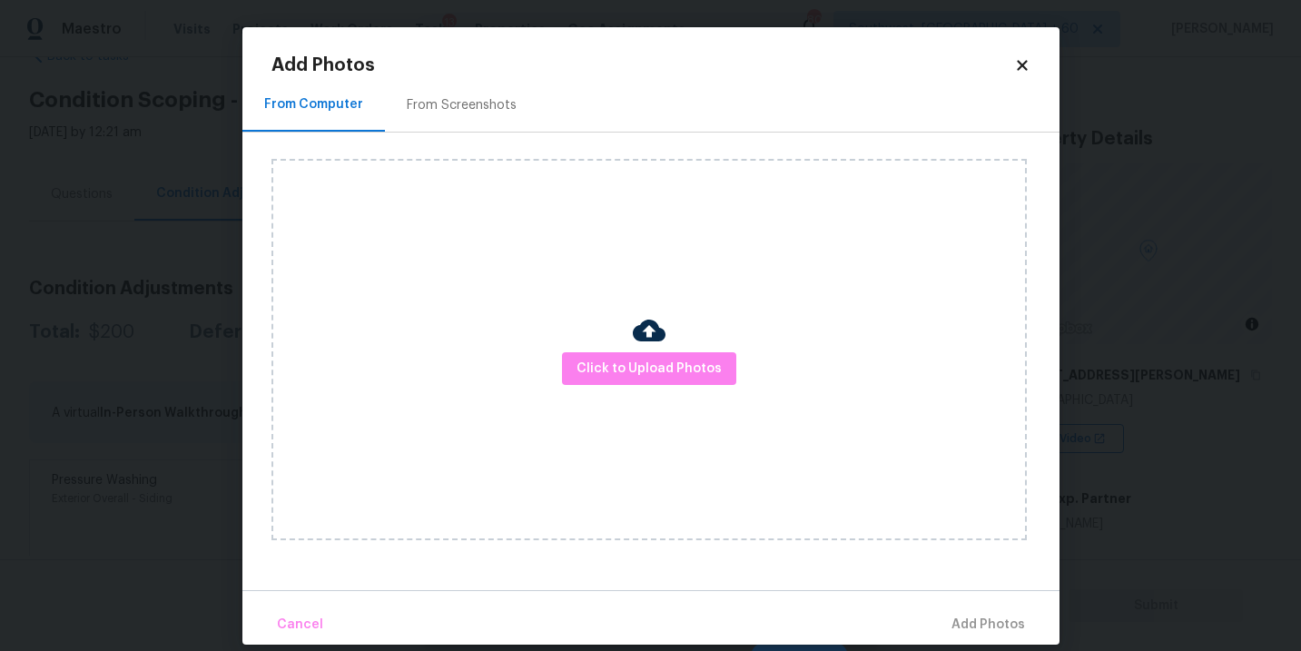
click at [577, 336] on div "Click to Upload Photos" at bounding box center [648, 349] width 755 height 381
click at [648, 382] on button "Click to Upload Photos" at bounding box center [649, 369] width 174 height 34
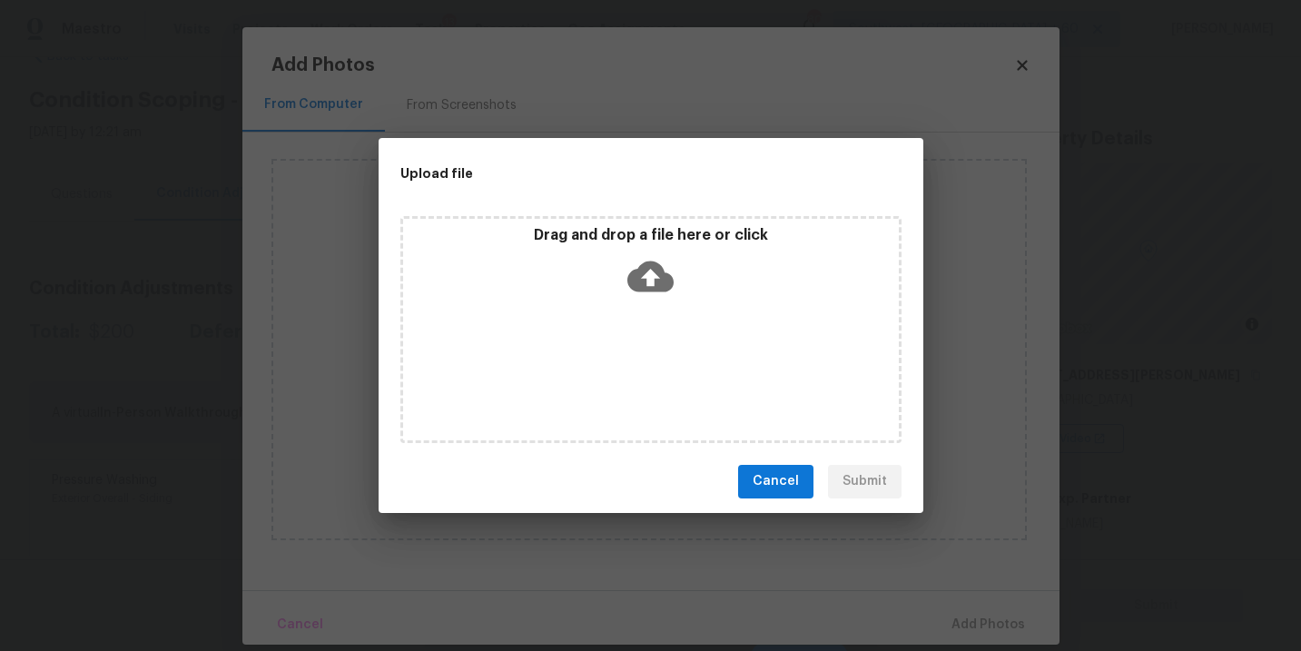
click at [661, 340] on div "Drag and drop a file here or click" at bounding box center [650, 329] width 501 height 227
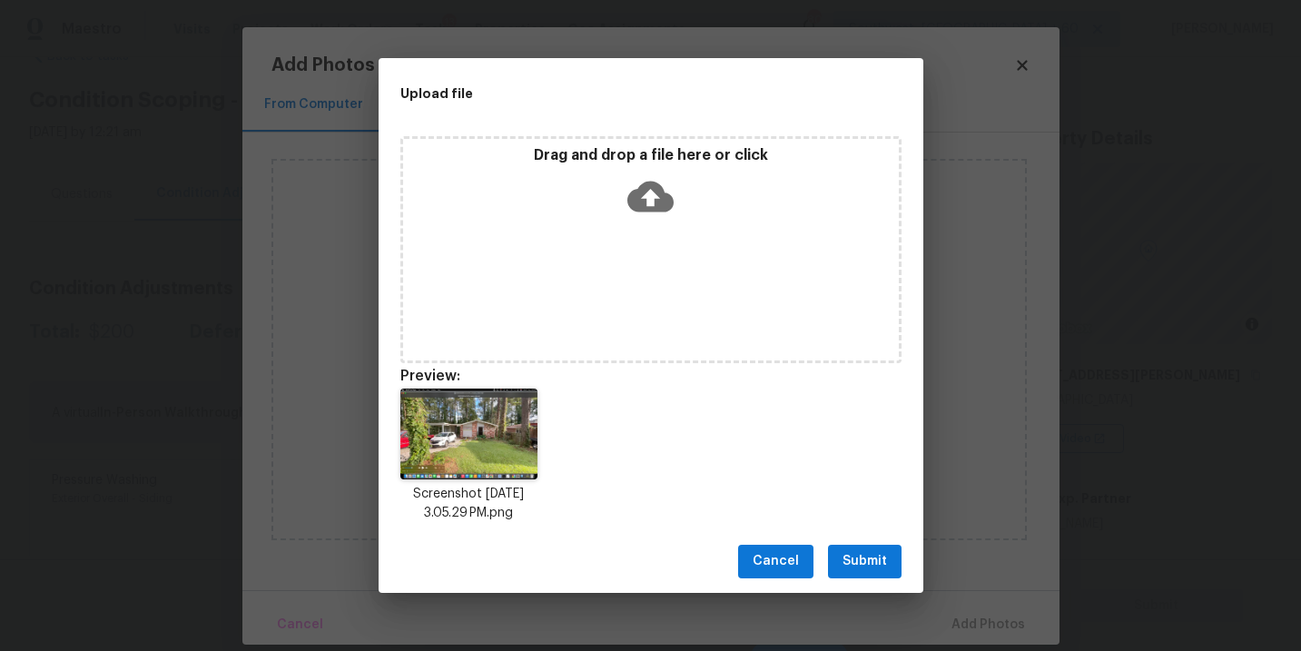
click at [878, 562] on span "Submit" at bounding box center [865, 561] width 44 height 23
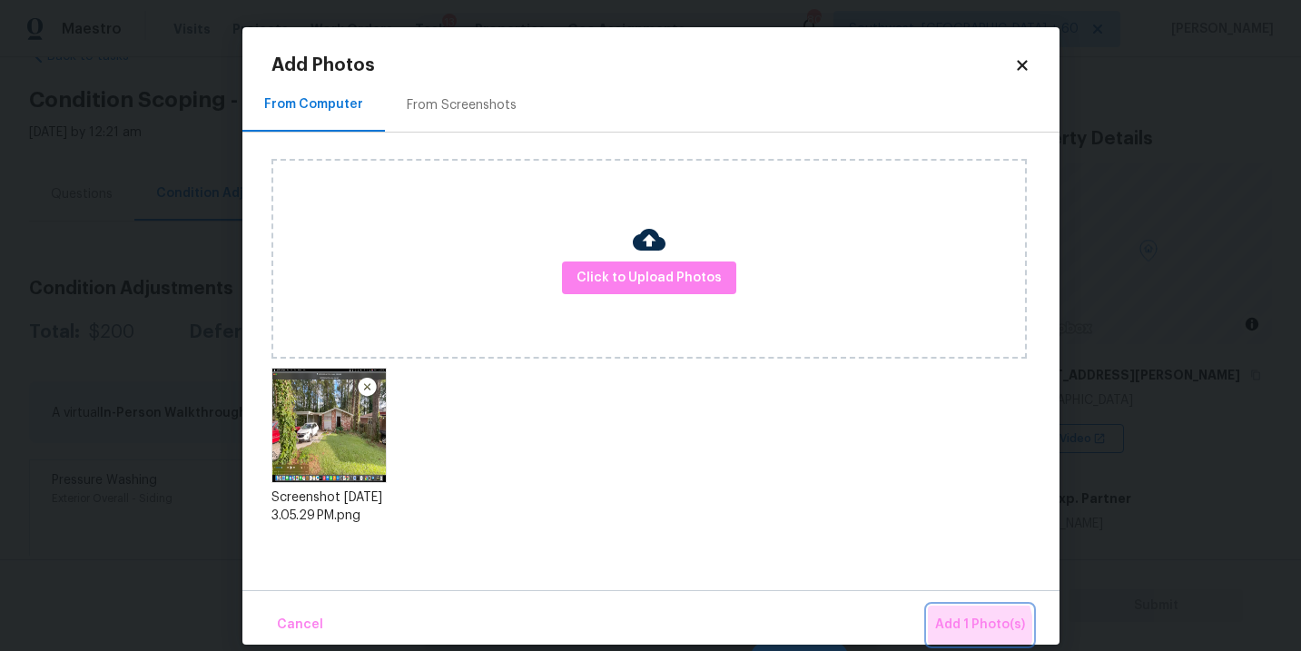
click at [961, 628] on span "Add 1 Photo(s)" at bounding box center [980, 625] width 90 height 23
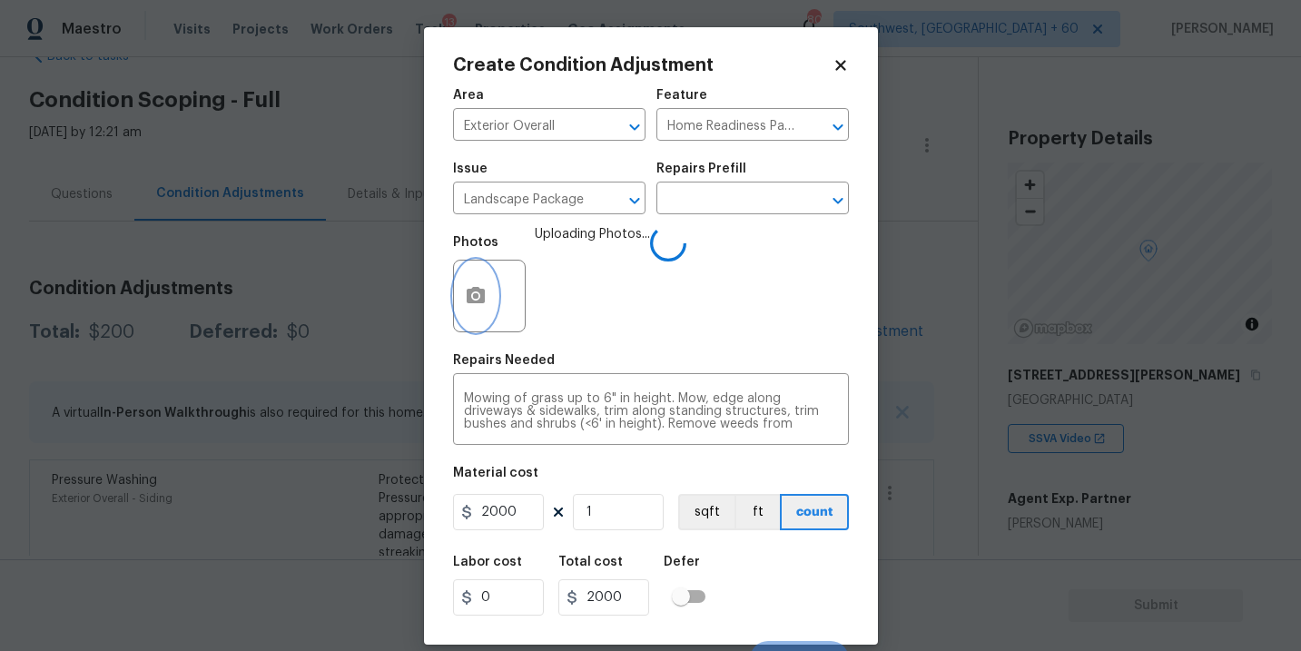
scroll to position [27, 0]
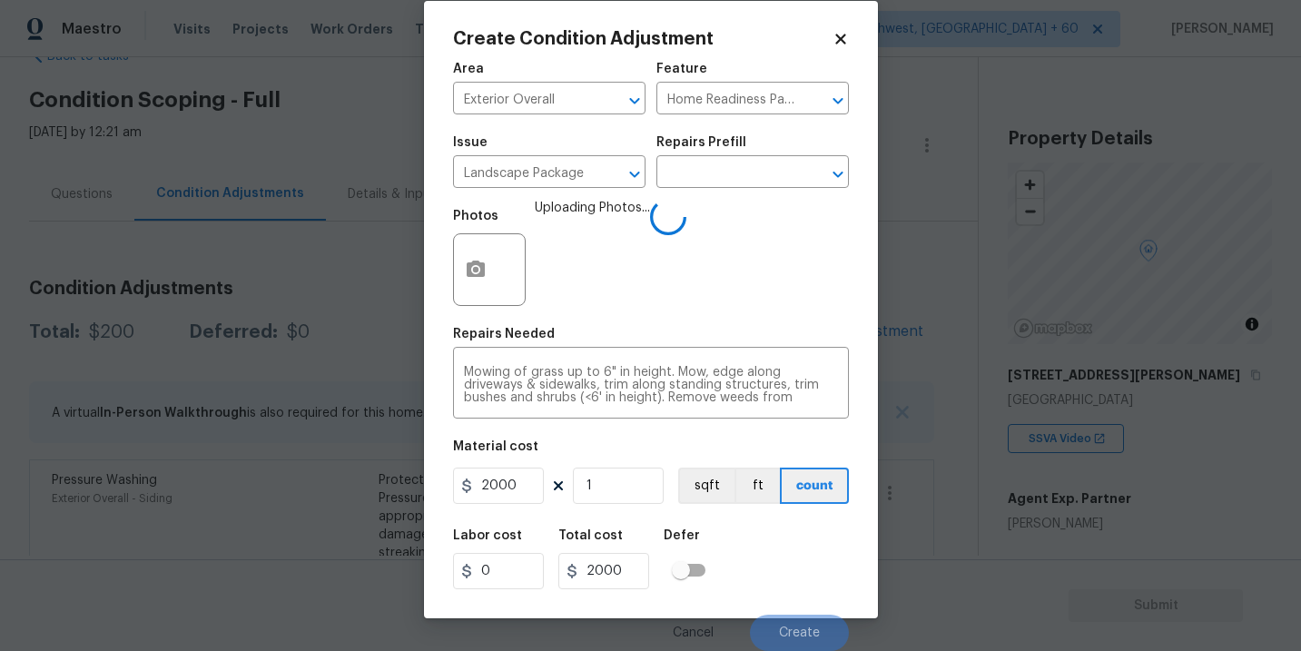
click at [796, 554] on div "Labor cost 0 Total cost 2000 Defer" at bounding box center [651, 559] width 396 height 82
click at [795, 565] on div "Labor cost 0 Total cost 2000 Defer" at bounding box center [651, 559] width 396 height 82
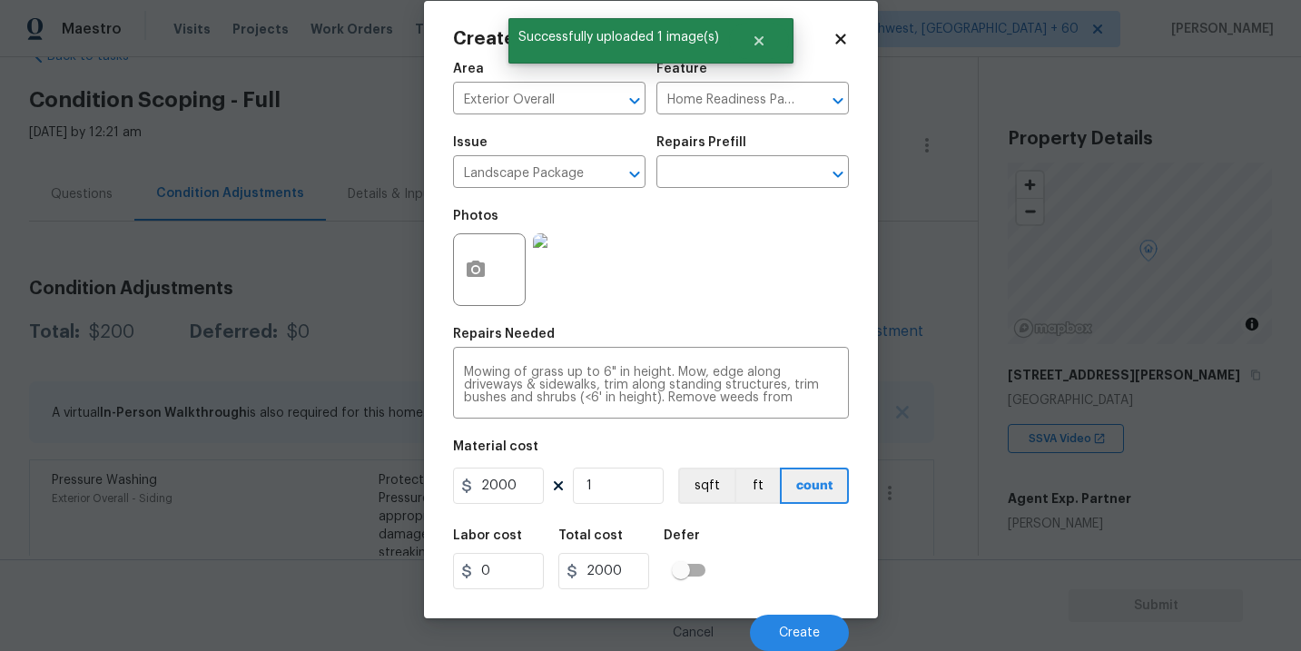
click at [798, 592] on div "Labor cost 0 Total cost 2000 Defer" at bounding box center [651, 559] width 396 height 82
click at [790, 620] on button "Create" at bounding box center [799, 633] width 99 height 36
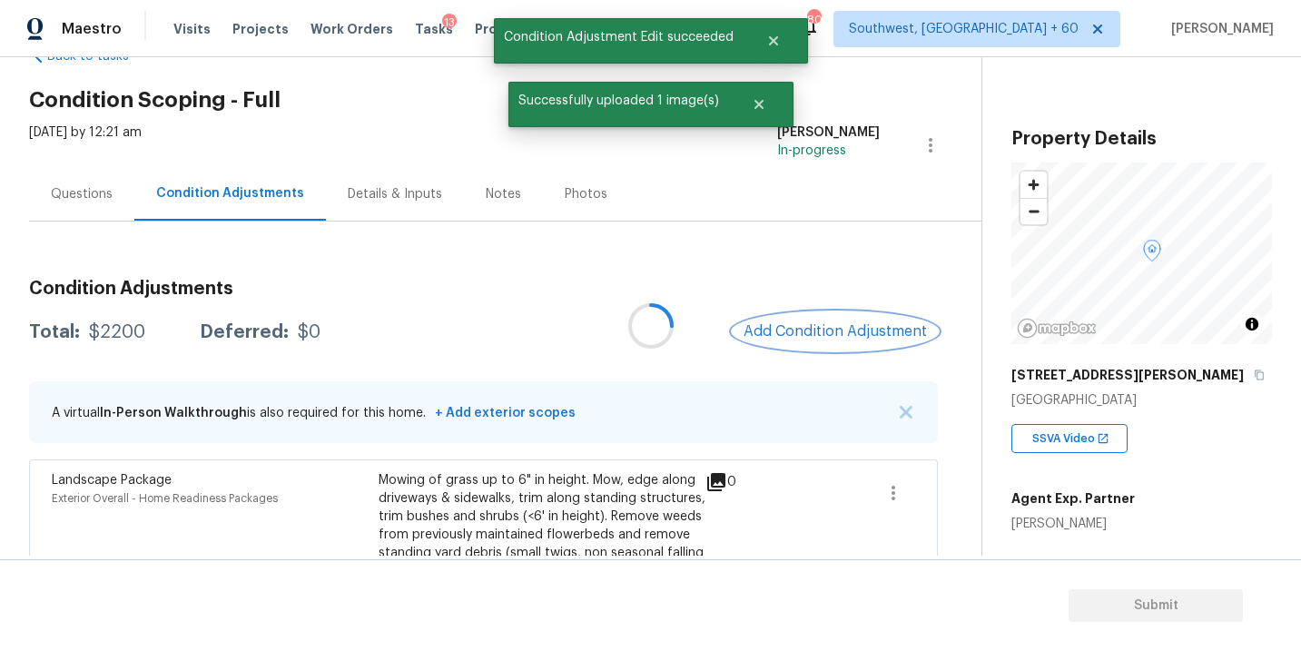
scroll to position [0, 0]
click at [805, 322] on button "Add Condition Adjustment" at bounding box center [831, 331] width 205 height 38
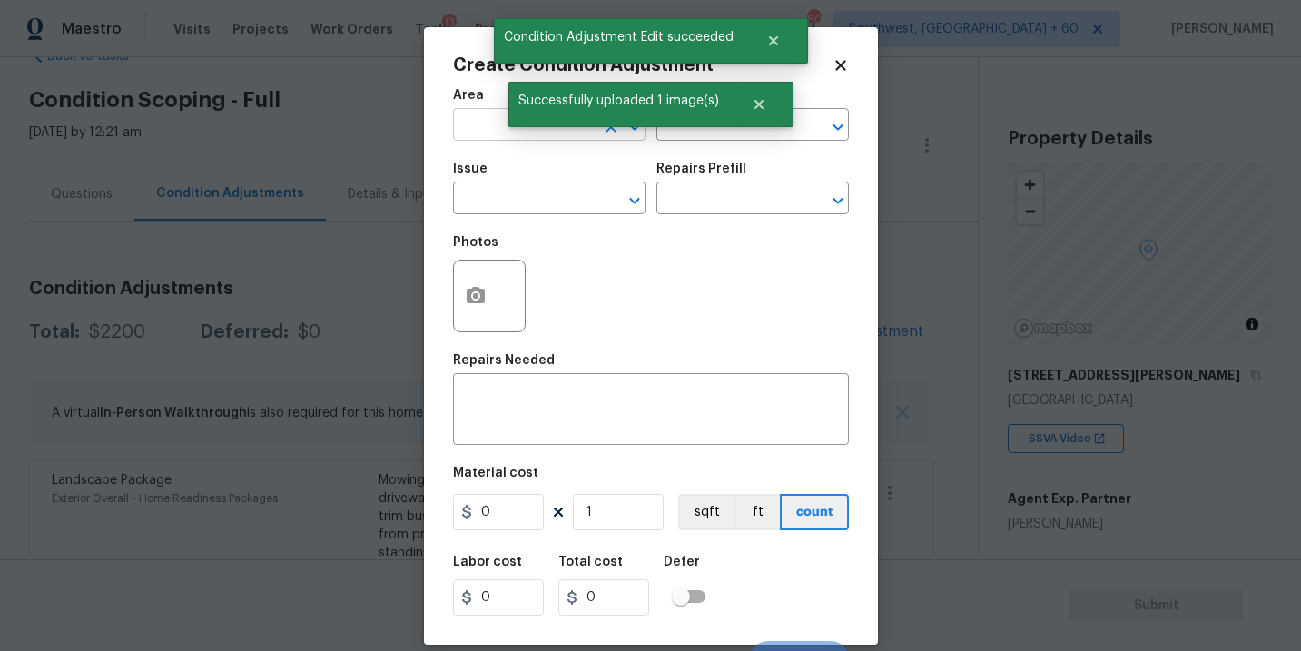
click at [473, 141] on input "text" at bounding box center [524, 127] width 142 height 28
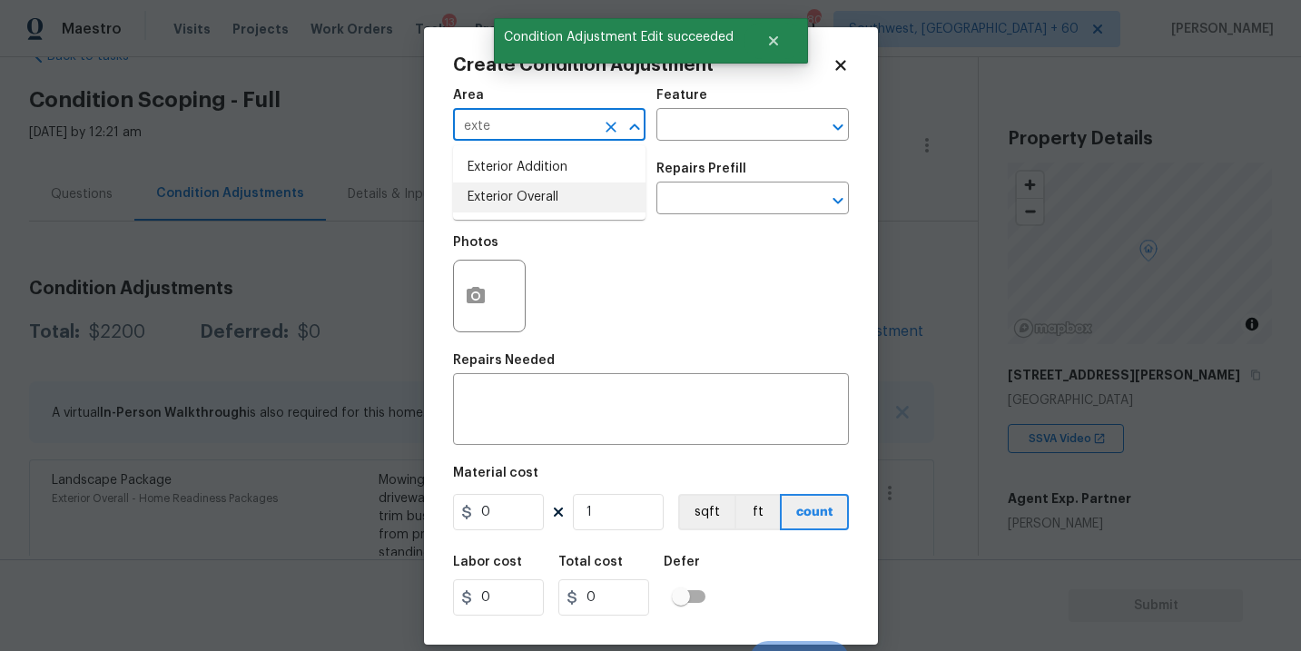
click at [506, 193] on li "Exterior Overall" at bounding box center [549, 198] width 193 height 30
type input "Exterior Overall"
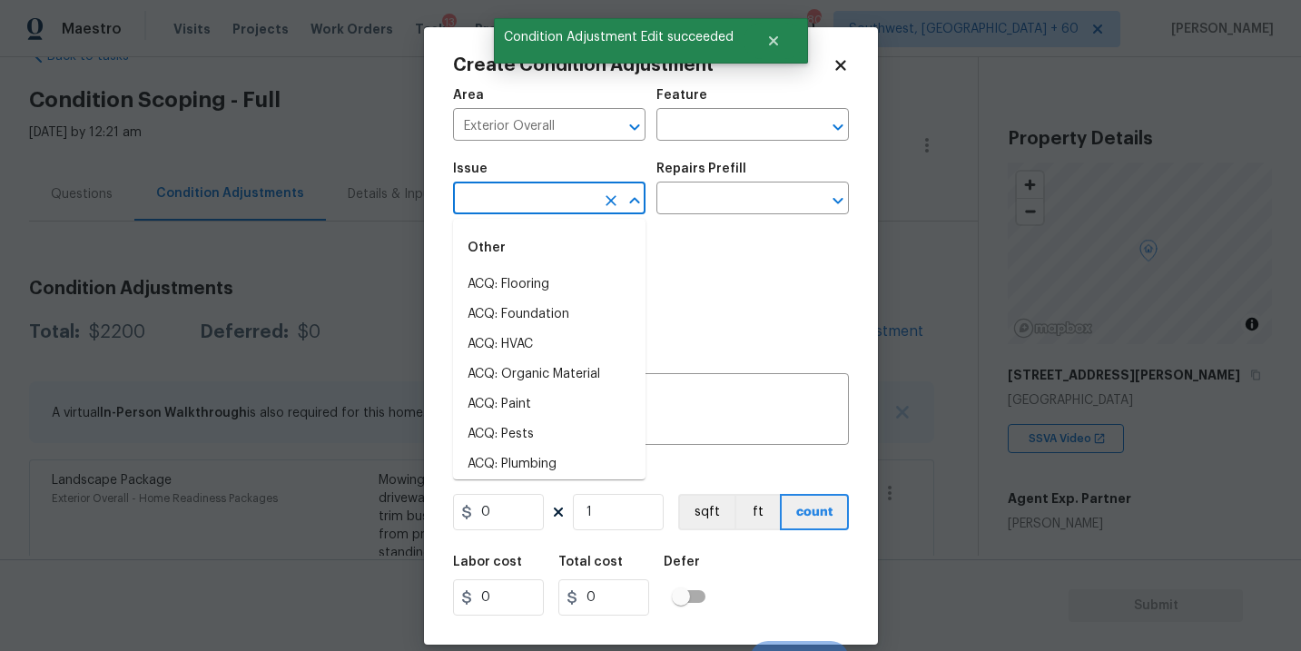
click at [506, 193] on input "text" at bounding box center [524, 200] width 142 height 28
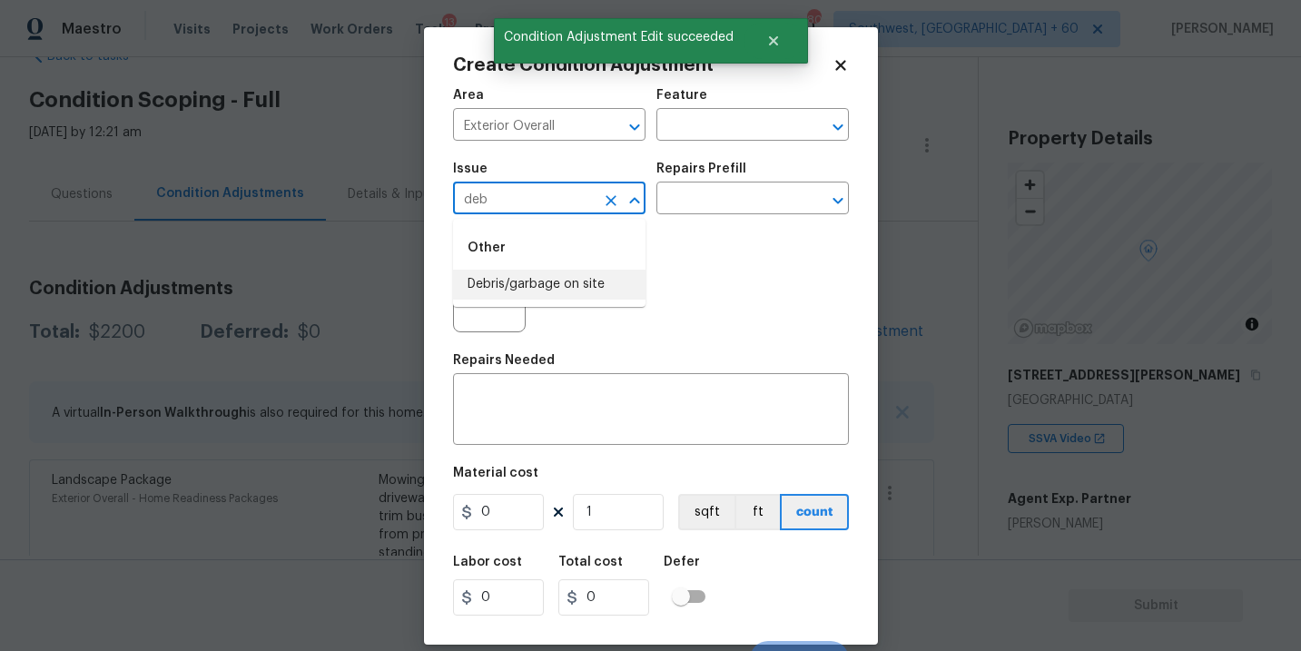
click at [551, 278] on li "Debris/garbage on site" at bounding box center [549, 285] width 193 height 30
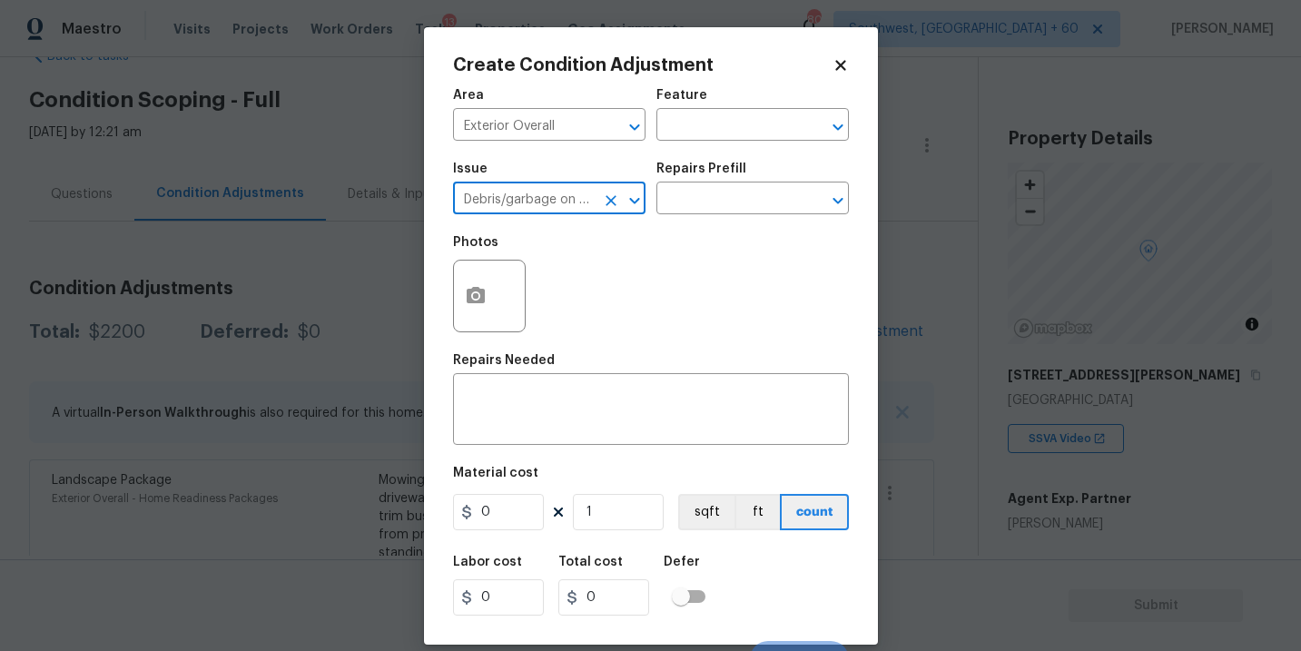
type input "Debris/garbage on site"
click at [702, 215] on div "Issue Debris/garbage on site ​ Repairs Prefill ​" at bounding box center [651, 189] width 396 height 74
click at [723, 201] on input "text" at bounding box center [728, 200] width 142 height 28
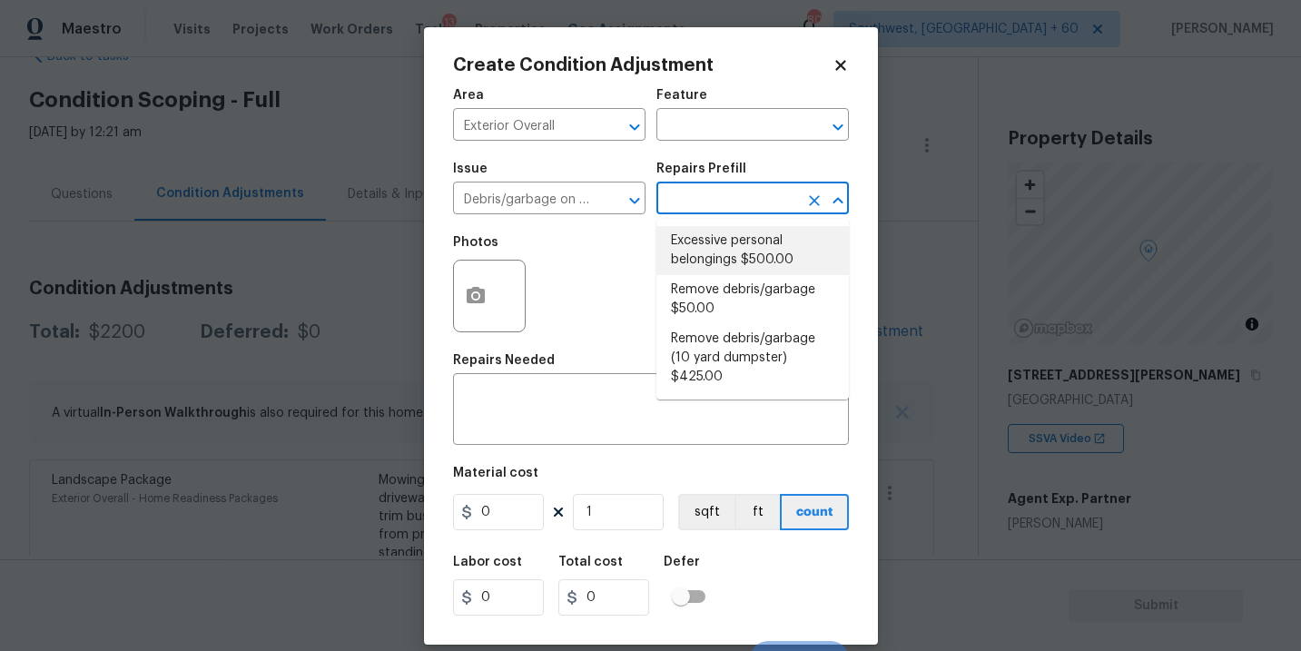
click at [719, 304] on li "Remove debris/garbage $50.00" at bounding box center [753, 299] width 193 height 49
type textarea "Remove, haul off, and properly dispose of any debris left by seller to offsite …"
type input "50"
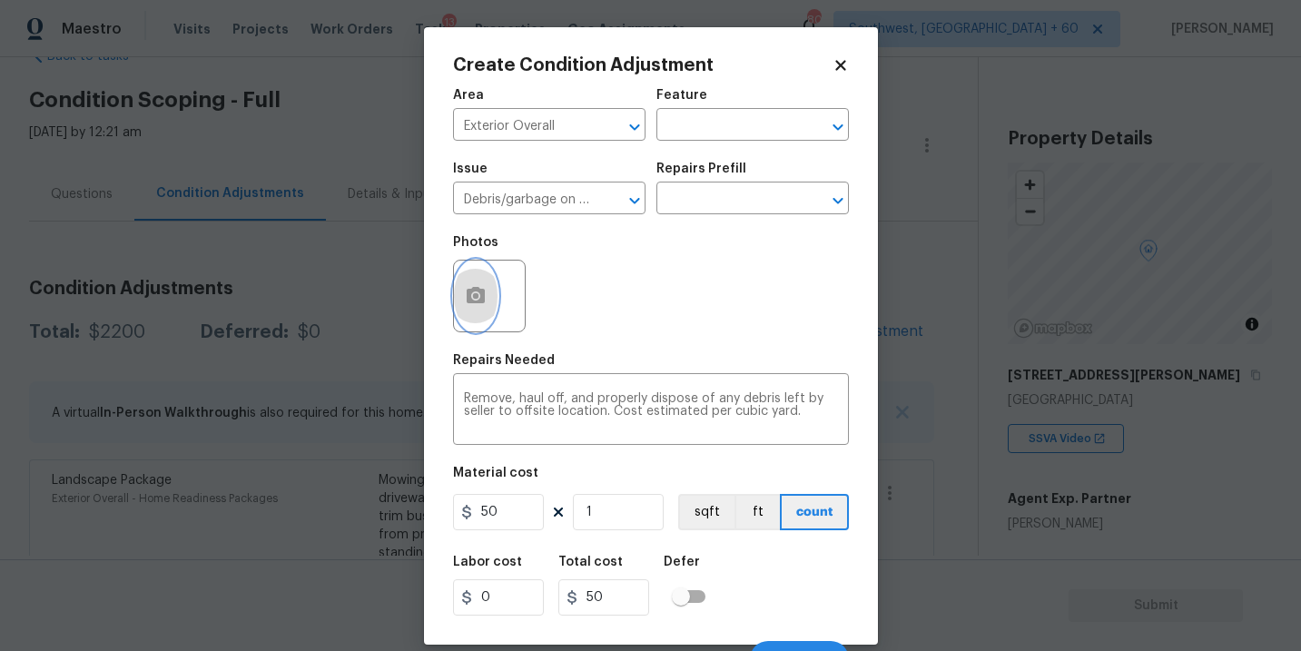
click at [480, 318] on button "button" at bounding box center [476, 296] width 44 height 71
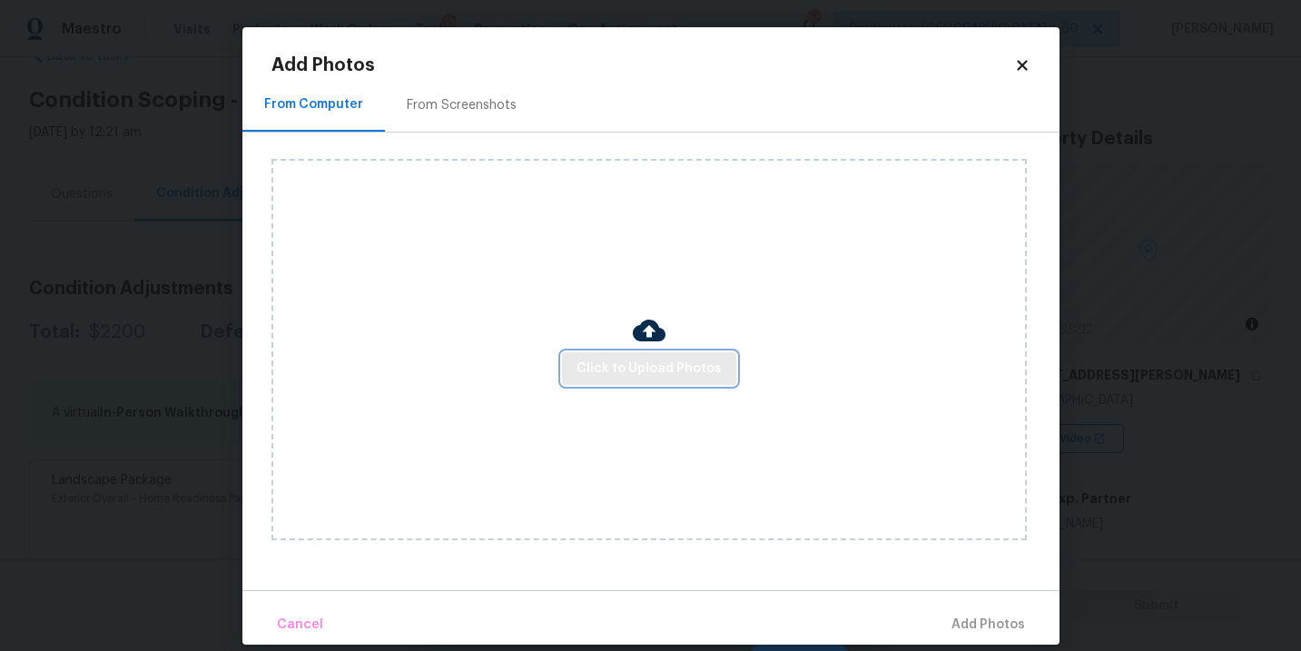
click at [603, 373] on span "Click to Upload Photos" at bounding box center [649, 369] width 145 height 23
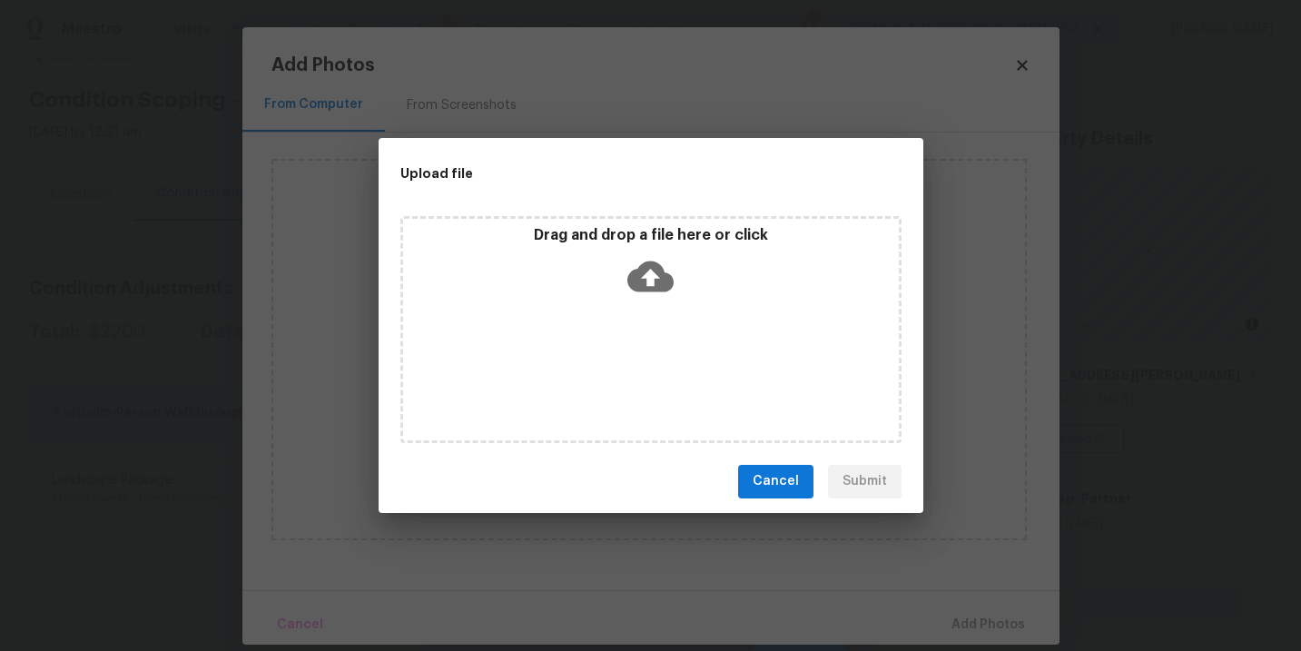
click at [637, 307] on div "Drag and drop a file here or click" at bounding box center [650, 329] width 501 height 227
